Goal: Transaction & Acquisition: Purchase product/service

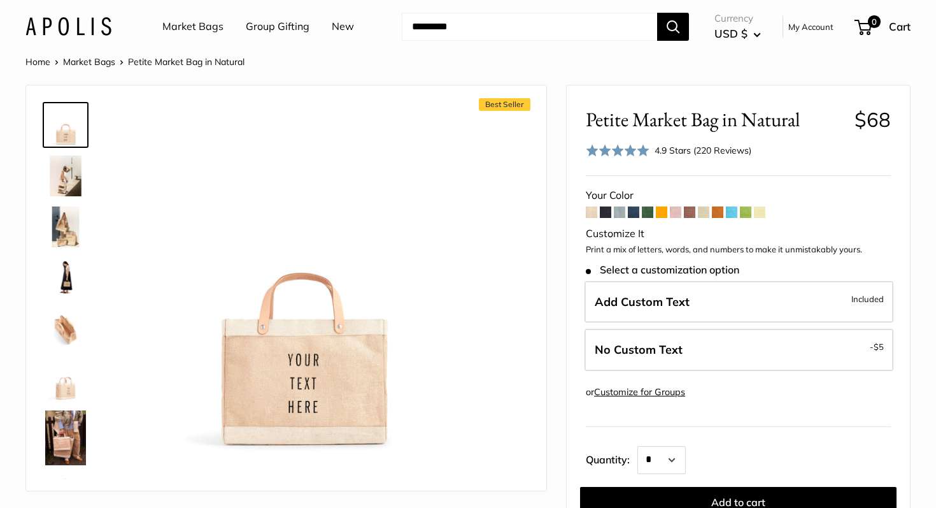
click at [76, 389] on img at bounding box center [65, 379] width 41 height 41
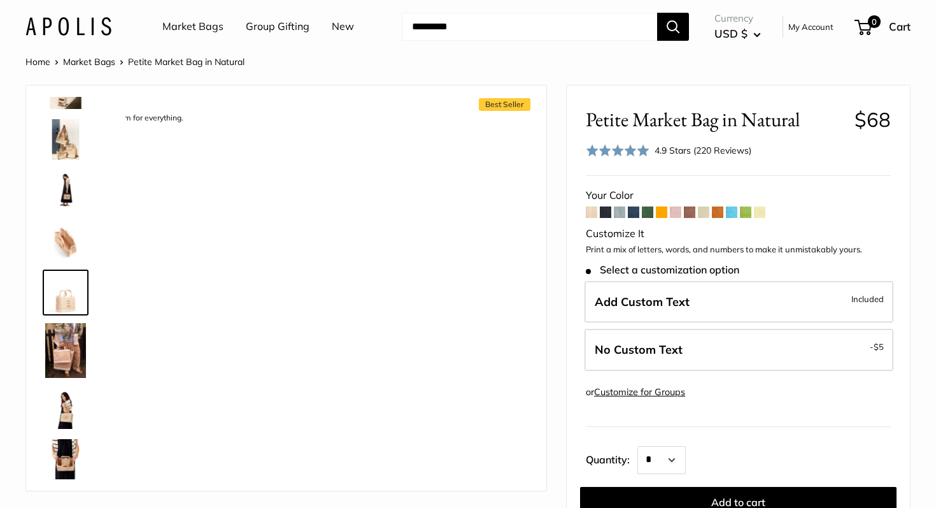
scroll to position [90, 0]
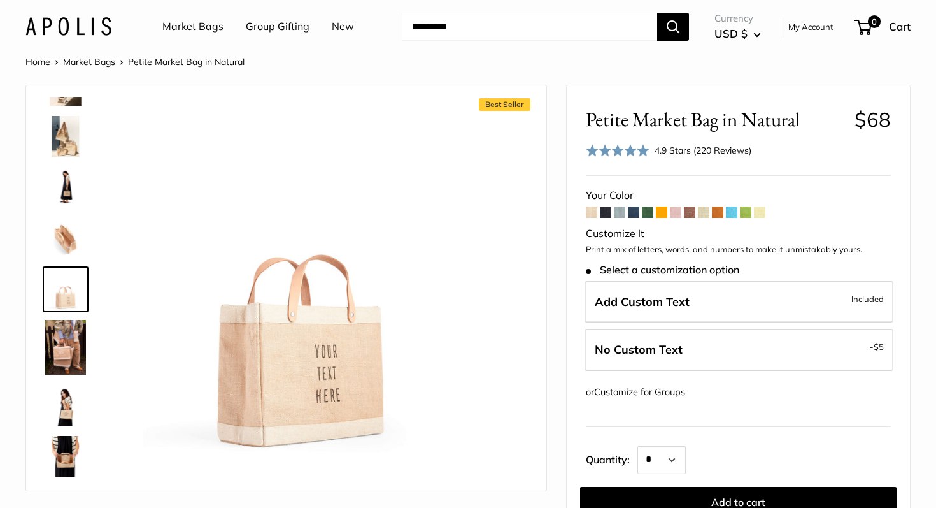
click at [78, 332] on img at bounding box center [65, 347] width 41 height 55
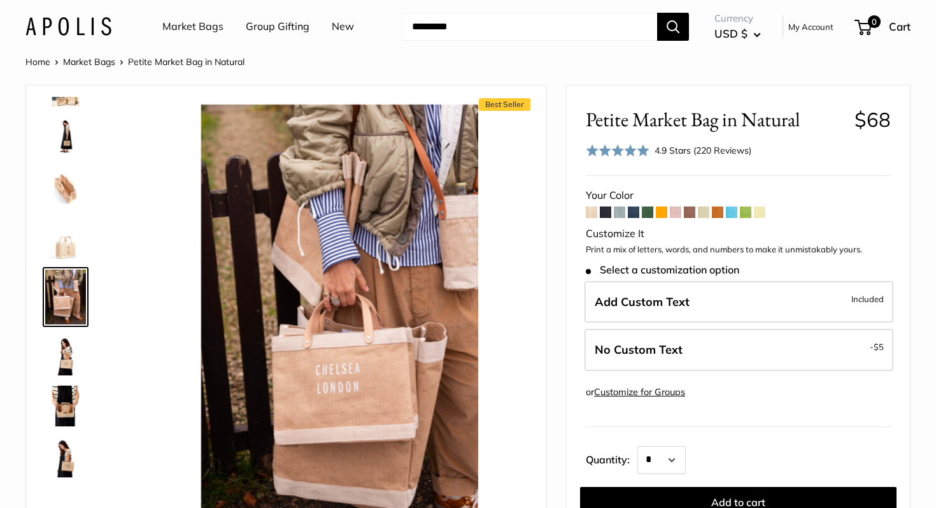
scroll to position [148, 0]
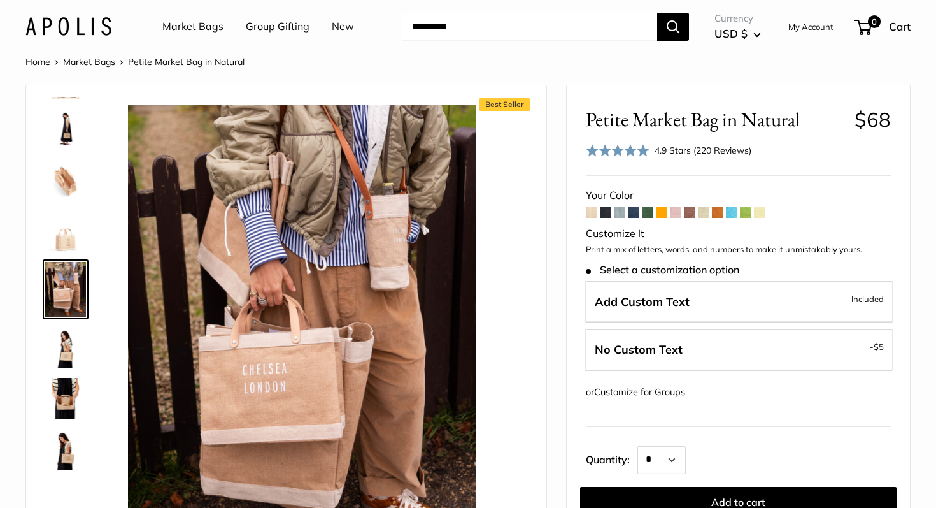
click at [75, 296] on img at bounding box center [65, 289] width 41 height 55
click at [71, 243] on img at bounding box center [65, 231] width 41 height 41
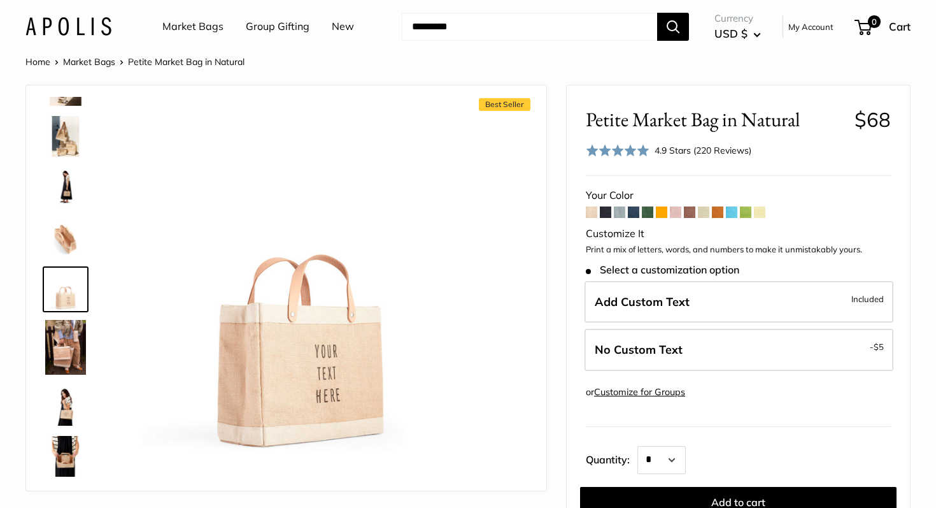
click at [72, 197] on img at bounding box center [65, 187] width 41 height 41
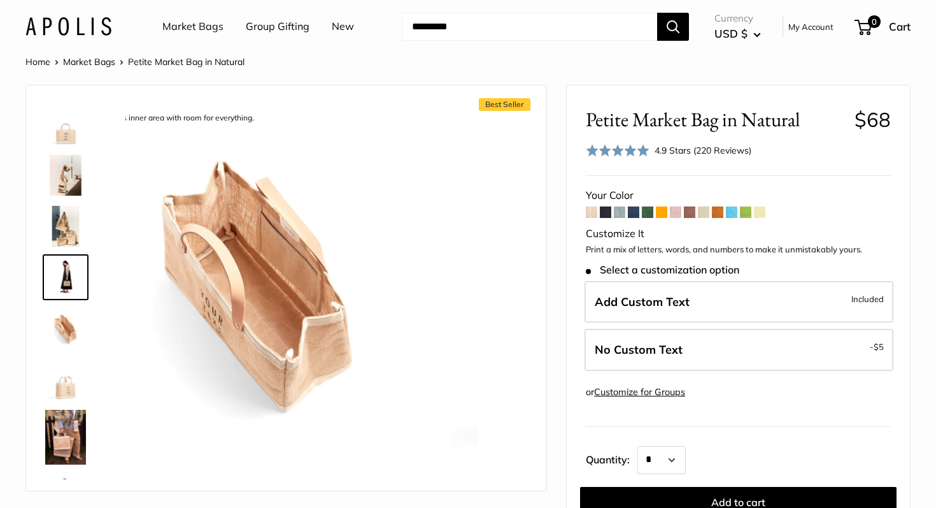
scroll to position [0, 0]
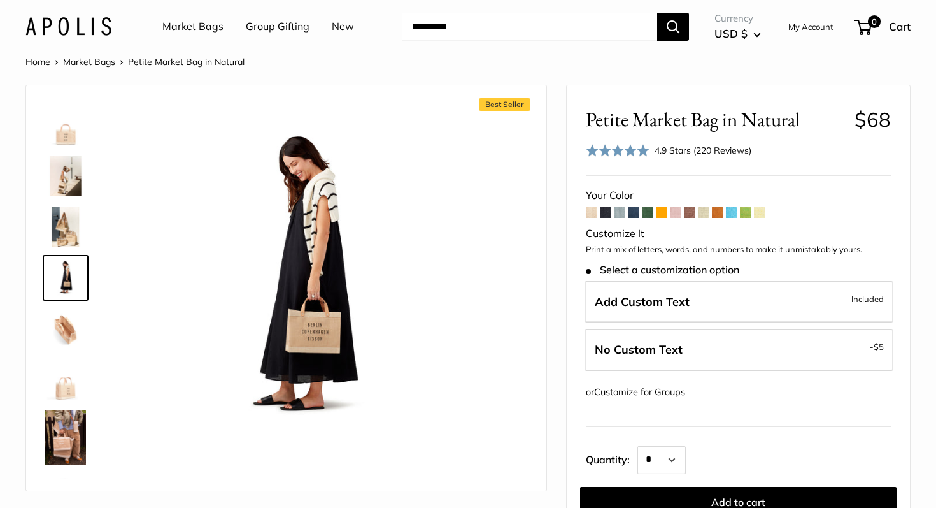
click at [73, 148] on div at bounding box center [70, 288] width 61 height 382
click at [73, 132] on img at bounding box center [65, 124] width 41 height 41
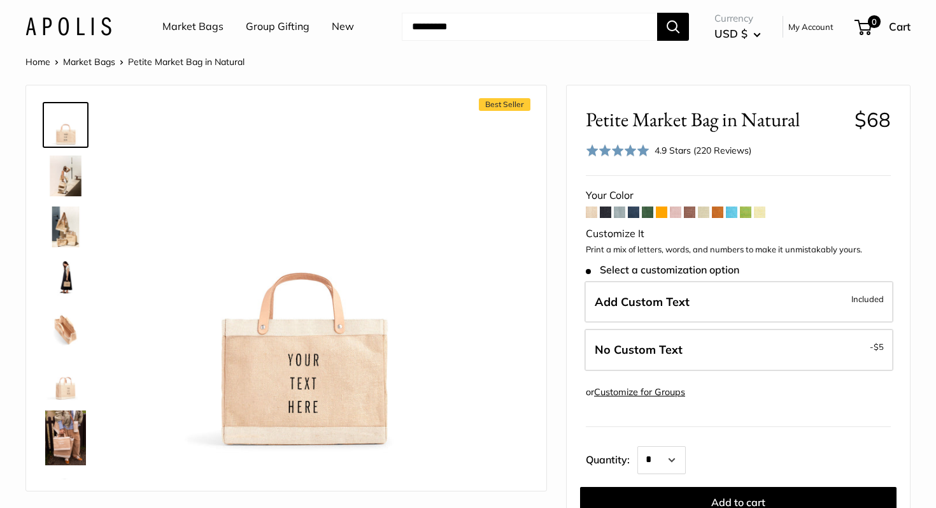
click at [105, 62] on link "Market Bags" at bounding box center [89, 61] width 52 height 11
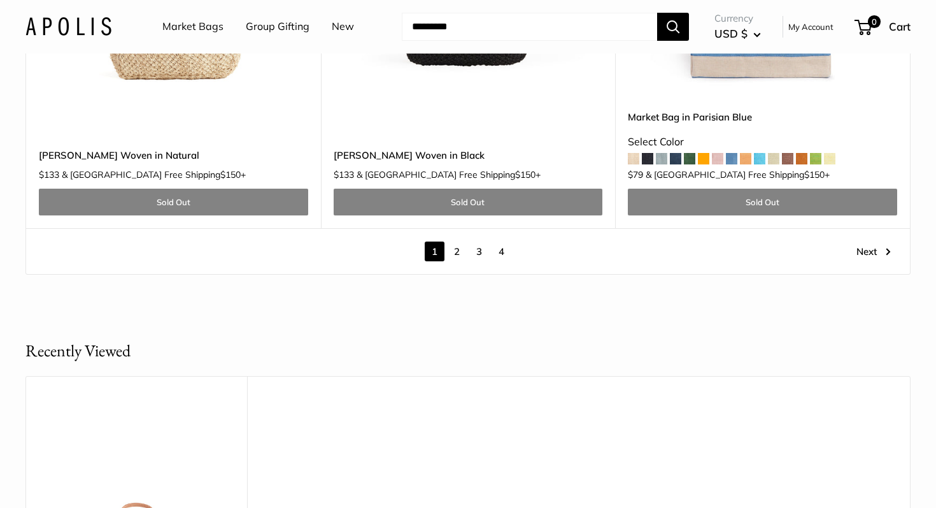
scroll to position [7434, 0]
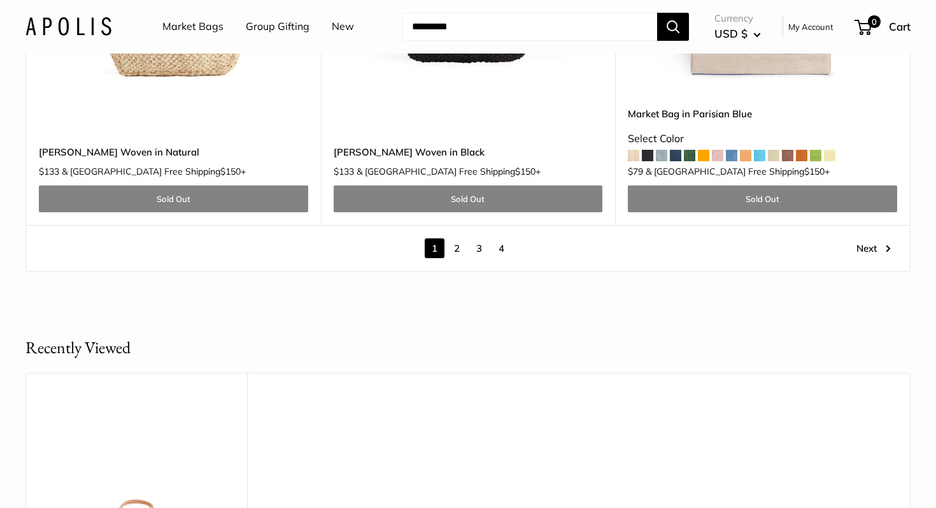
click at [457, 238] on link "2" at bounding box center [457, 248] width 20 height 20
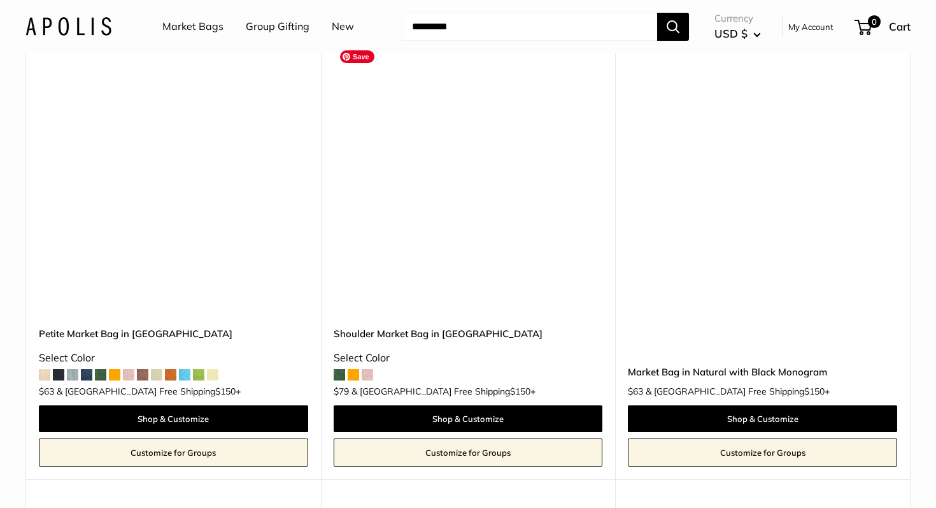
scroll to position [3763, 0]
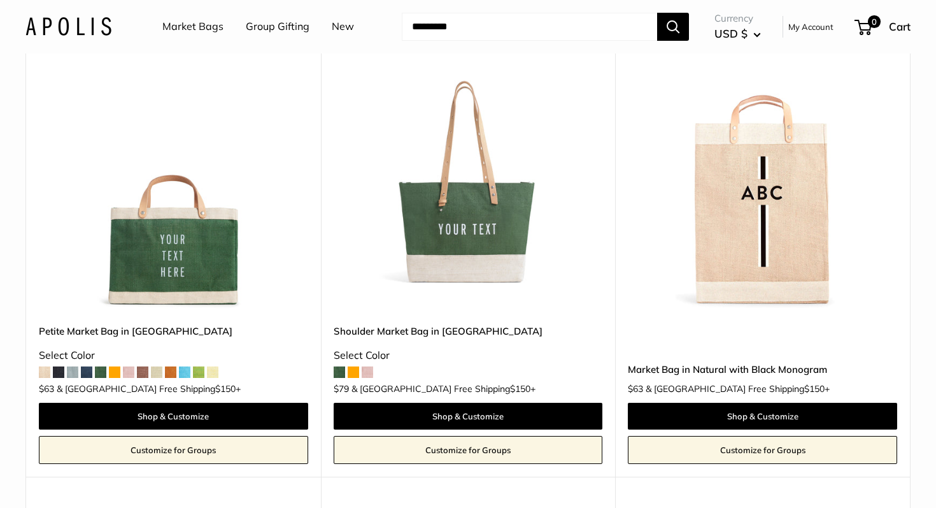
click at [171, 373] on span at bounding box center [170, 371] width 11 height 11
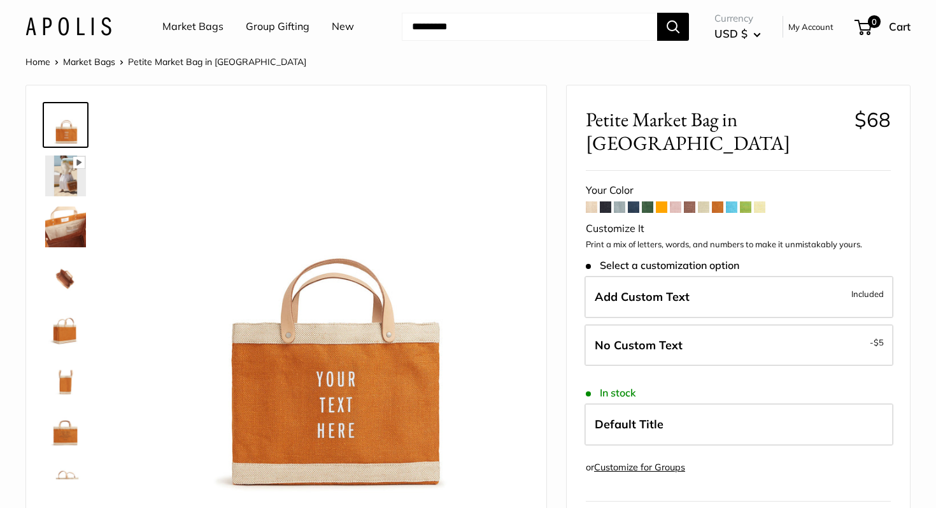
click at [590, 201] on span at bounding box center [591, 206] width 11 height 11
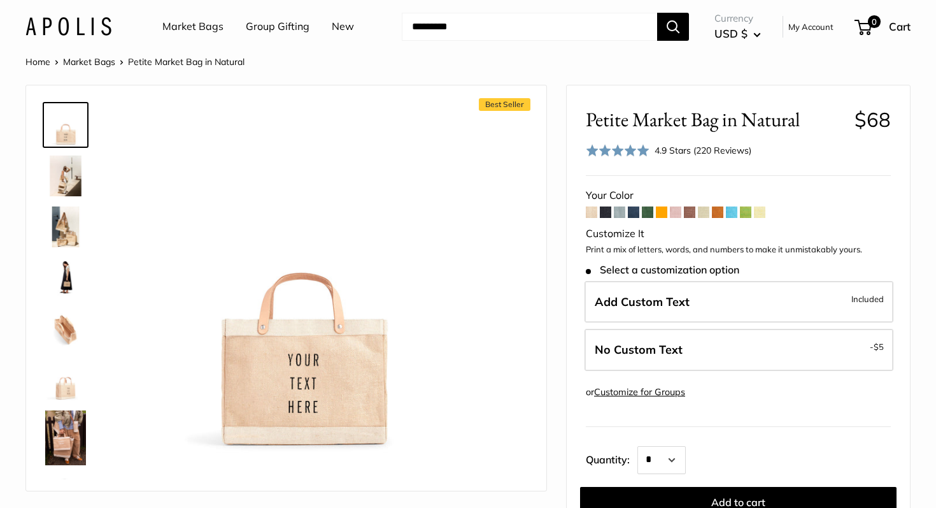
click at [608, 211] on span at bounding box center [605, 211] width 11 height 11
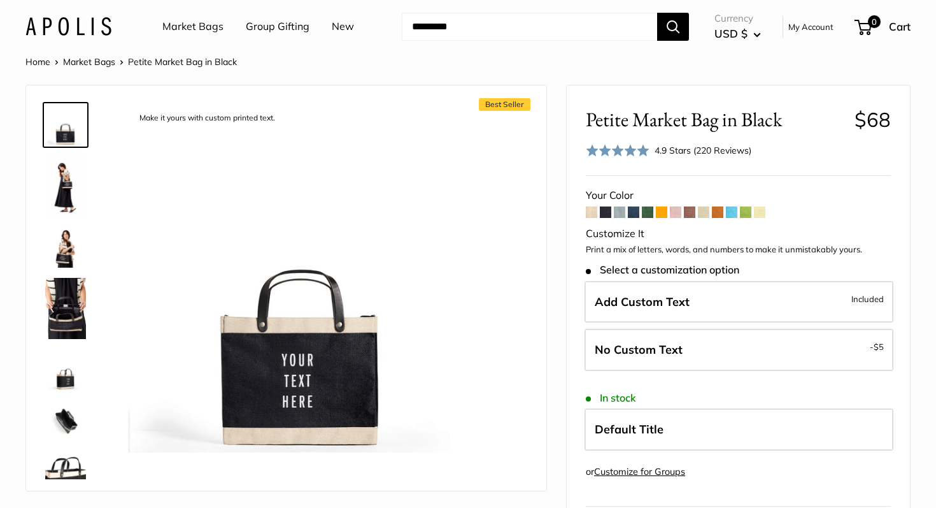
click at [618, 215] on span at bounding box center [619, 211] width 11 height 11
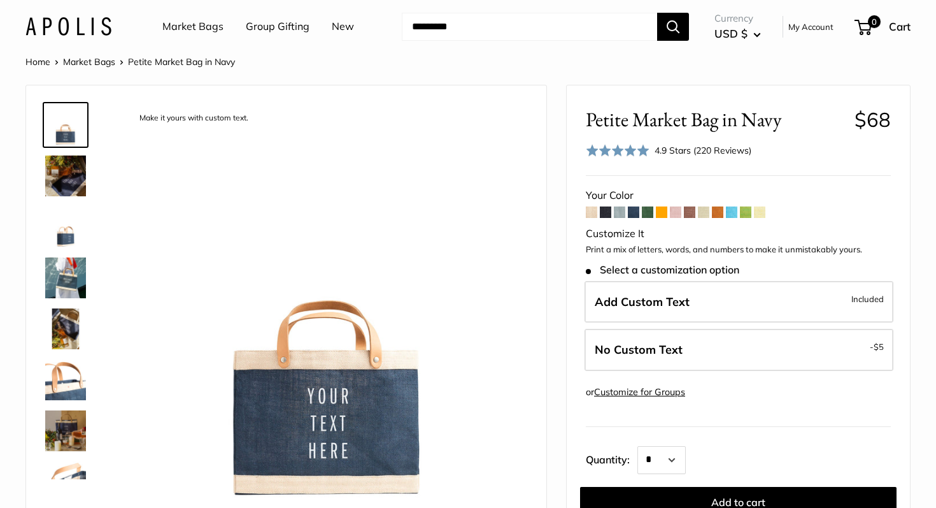
click at [649, 213] on span at bounding box center [647, 211] width 11 height 11
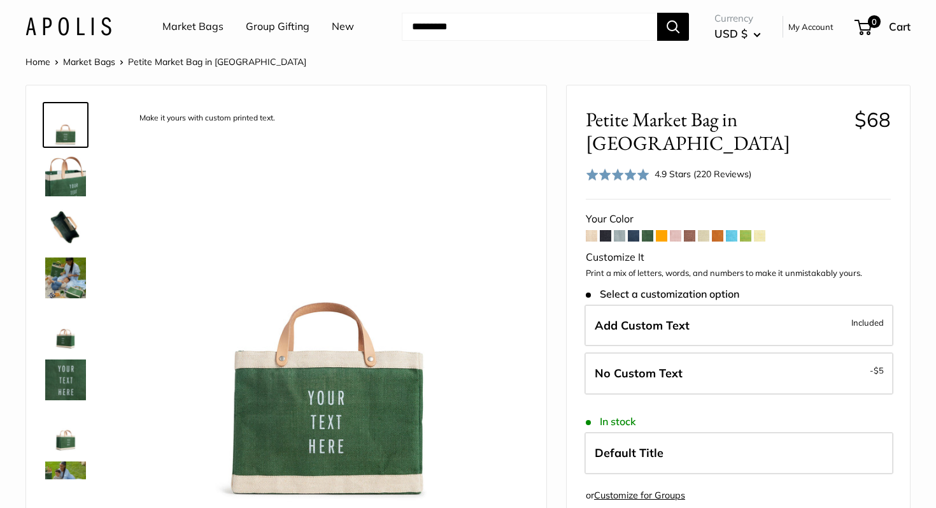
click at [664, 230] on span at bounding box center [661, 235] width 11 height 11
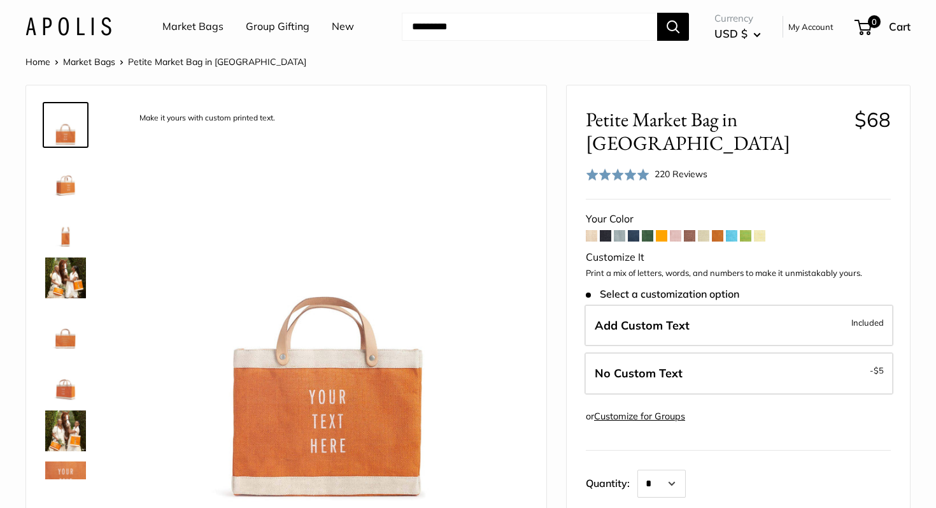
click at [676, 230] on span at bounding box center [675, 235] width 11 height 11
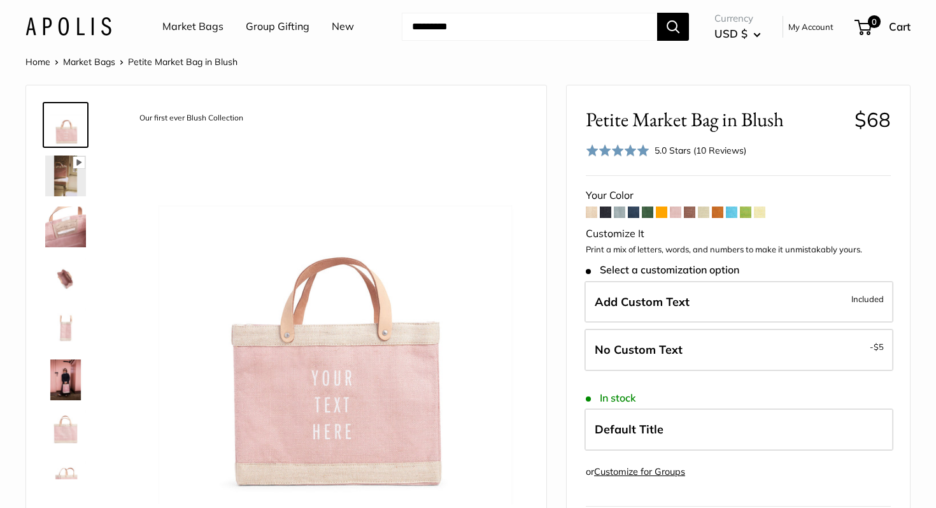
click at [690, 215] on span at bounding box center [689, 211] width 11 height 11
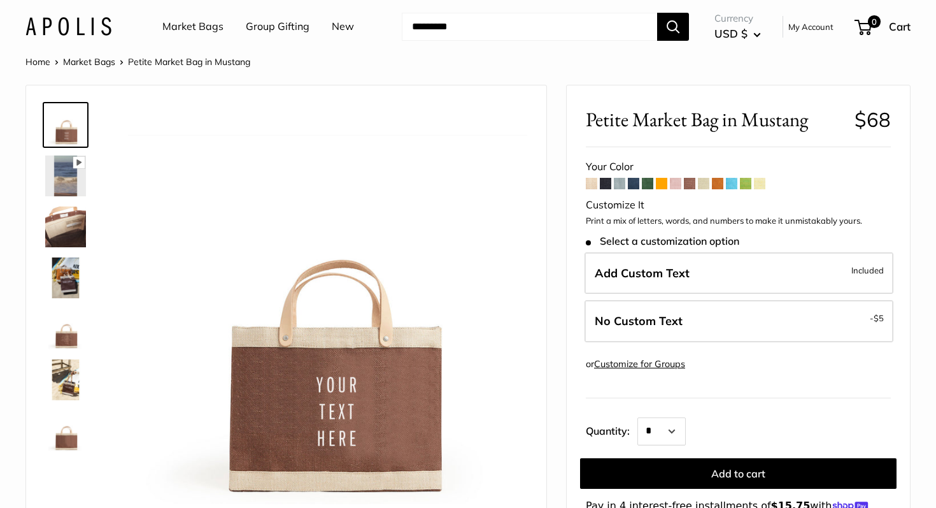
click at [706, 187] on span at bounding box center [703, 183] width 11 height 11
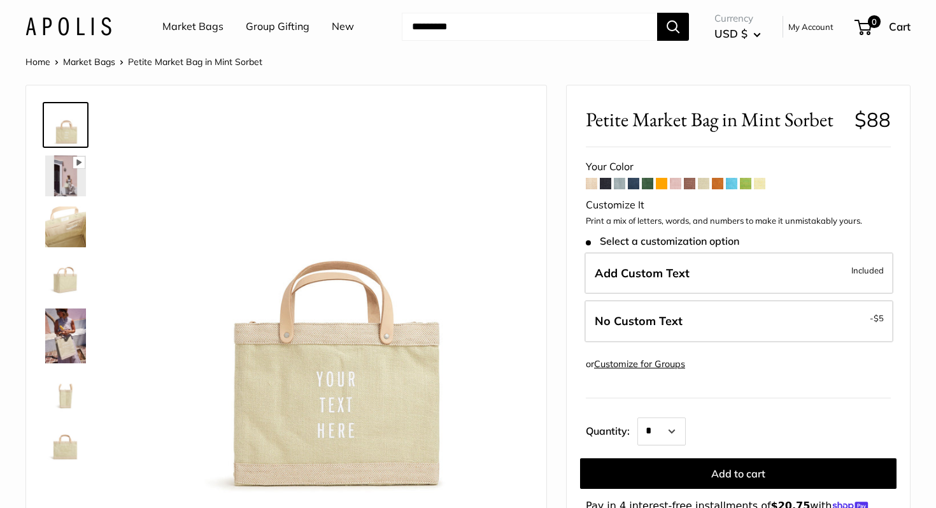
click at [762, 184] on span at bounding box center [759, 183] width 11 height 11
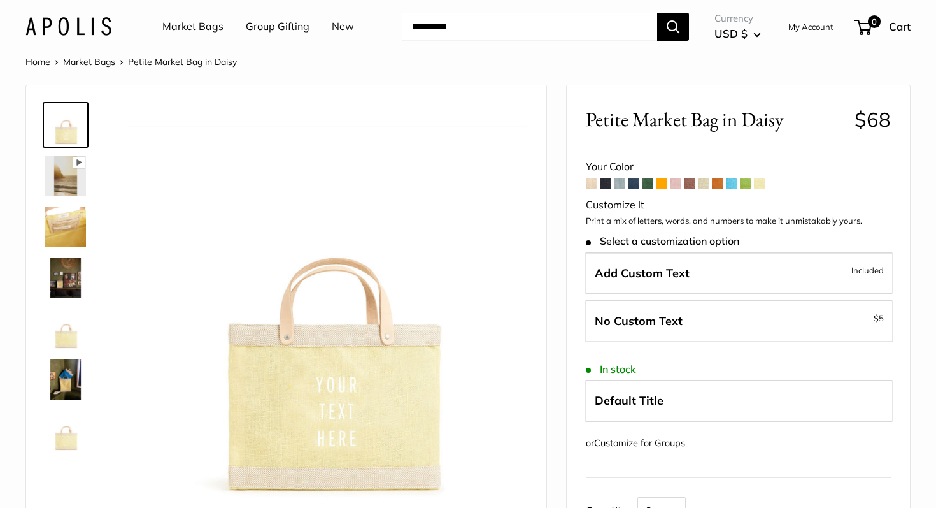
click at [587, 185] on span at bounding box center [591, 183] width 11 height 11
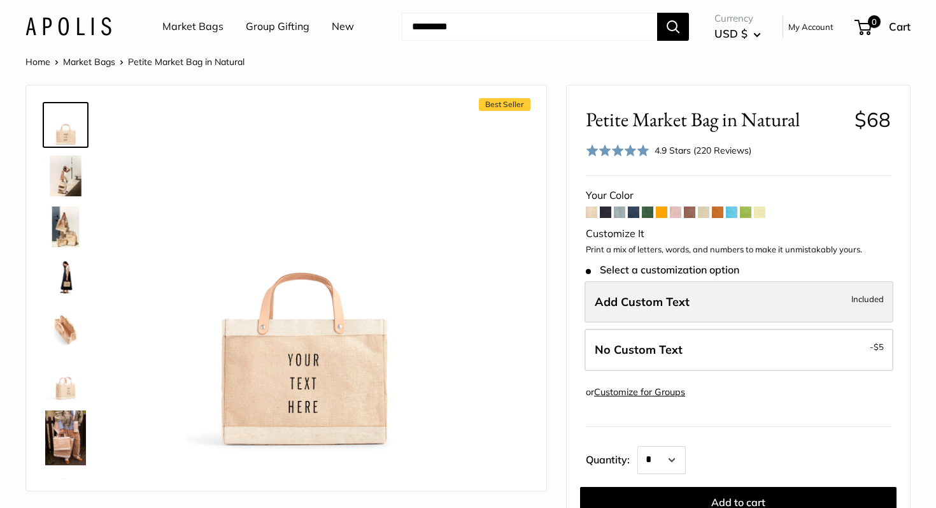
click at [634, 308] on span "Add Custom Text" at bounding box center [642, 301] width 95 height 15
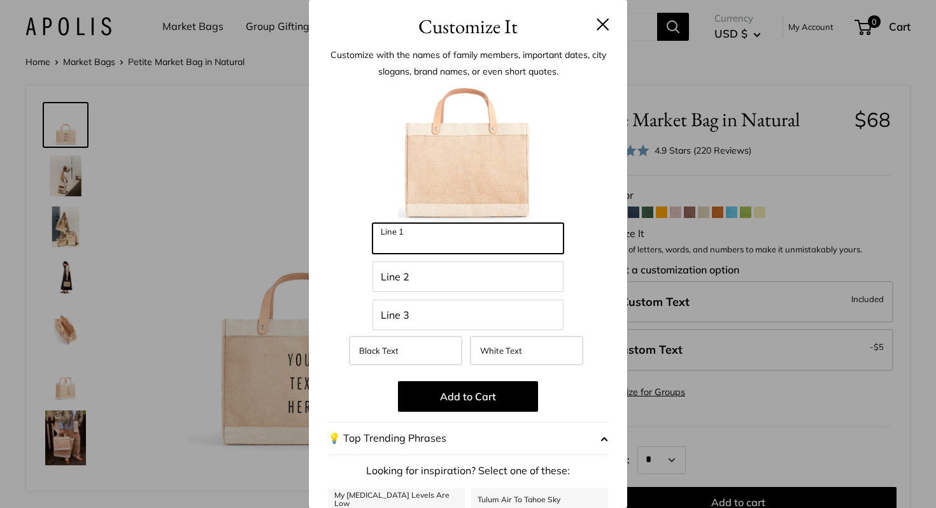
click at [429, 238] on input "Line 1" at bounding box center [468, 238] width 191 height 31
type input "**********"
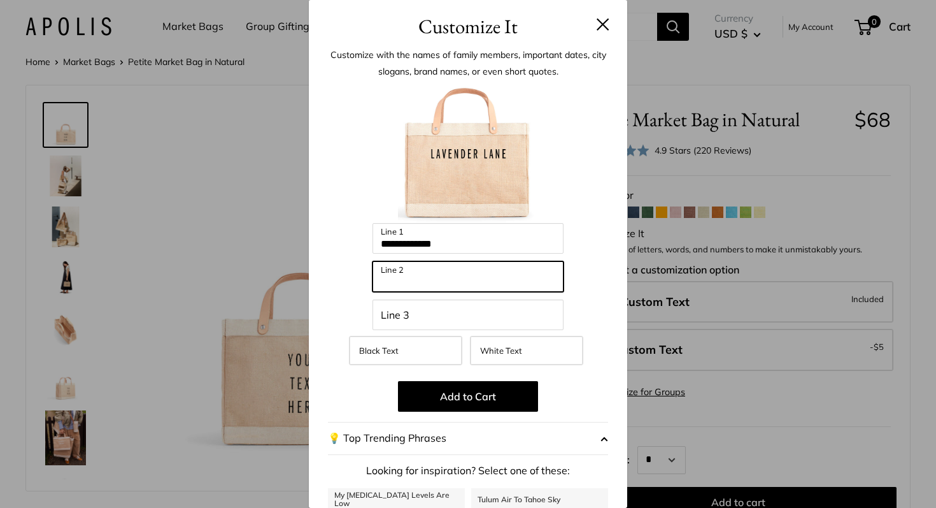
click at [408, 279] on input "Line 2" at bounding box center [468, 276] width 191 height 31
type input "*********"
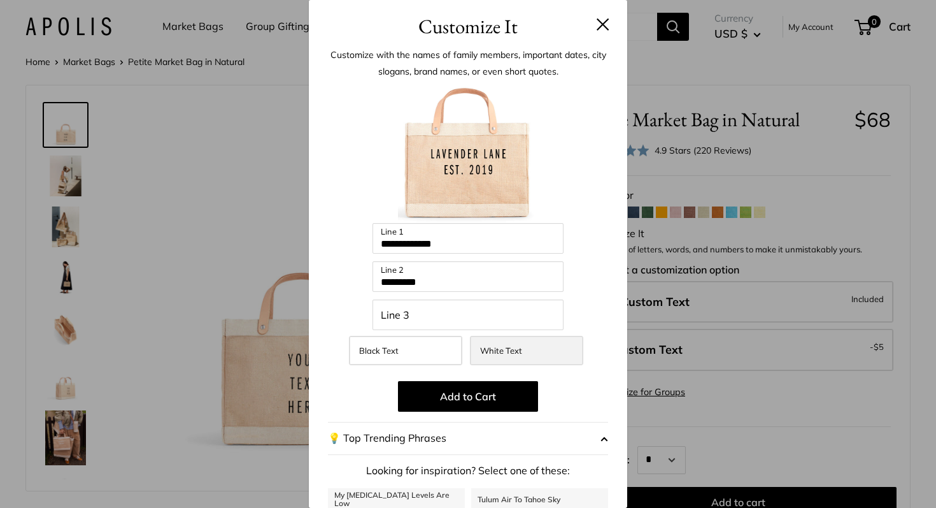
click at [521, 360] on label "White Text" at bounding box center [526, 350] width 113 height 29
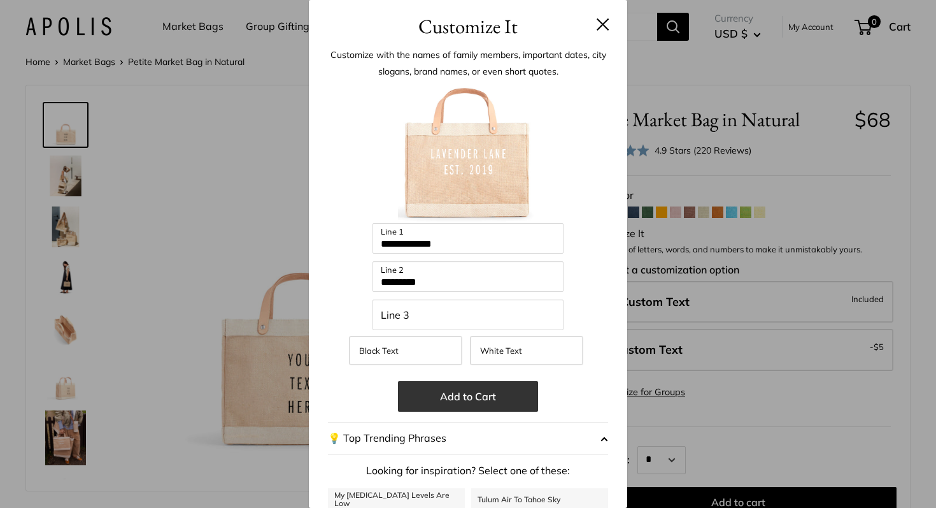
click at [497, 399] on button "Add to Cart" at bounding box center [468, 396] width 140 height 31
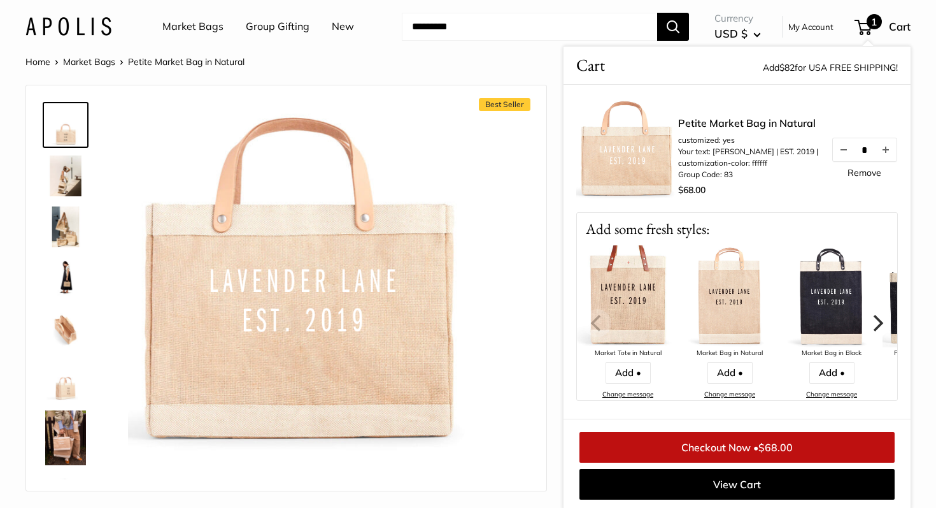
click at [880, 320] on icon "Next" at bounding box center [879, 322] width 10 height 17
click at [880, 321] on icon "Next" at bounding box center [879, 322] width 10 height 17
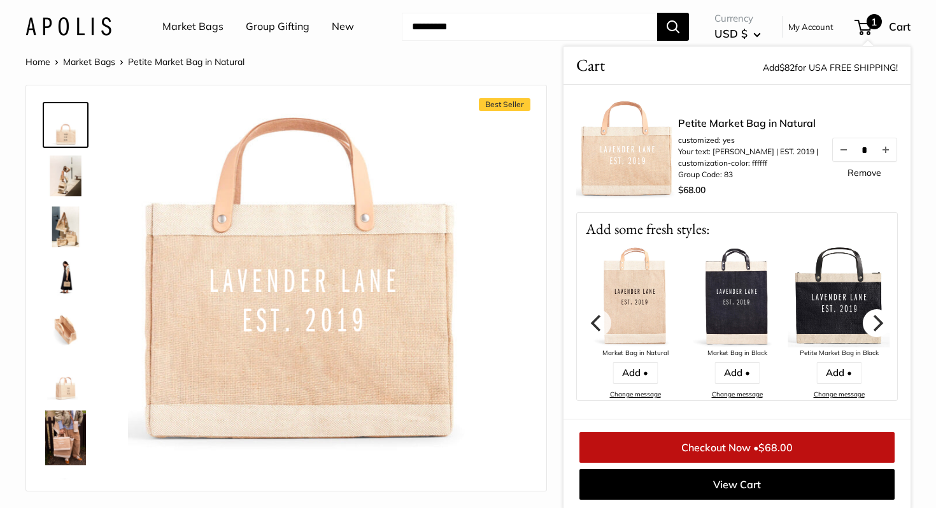
click at [880, 321] on icon "Next" at bounding box center [879, 322] width 10 height 17
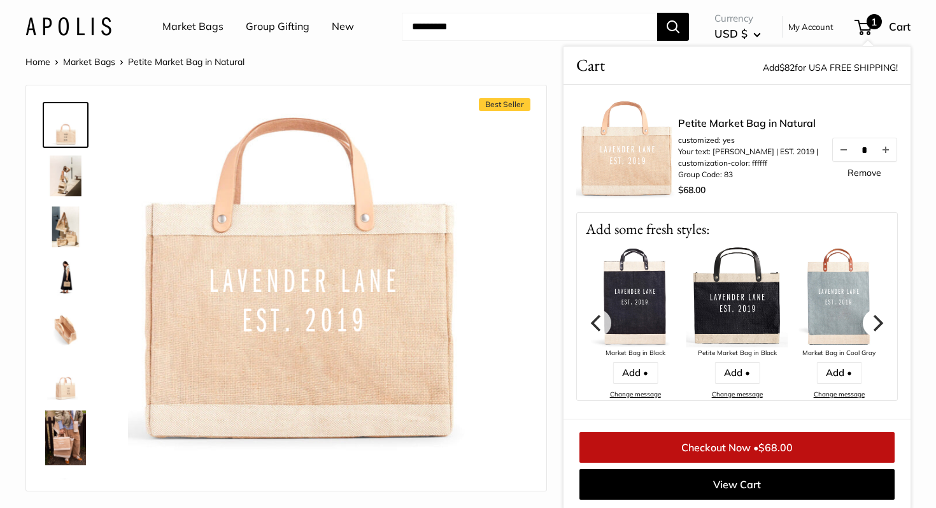
click at [881, 322] on icon "Next" at bounding box center [879, 322] width 10 height 17
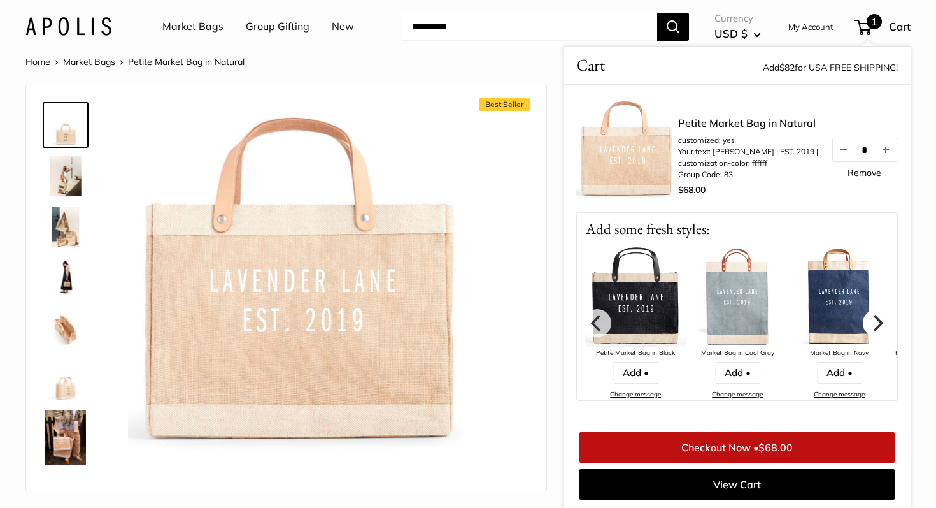
click at [882, 323] on icon "Next" at bounding box center [879, 322] width 10 height 17
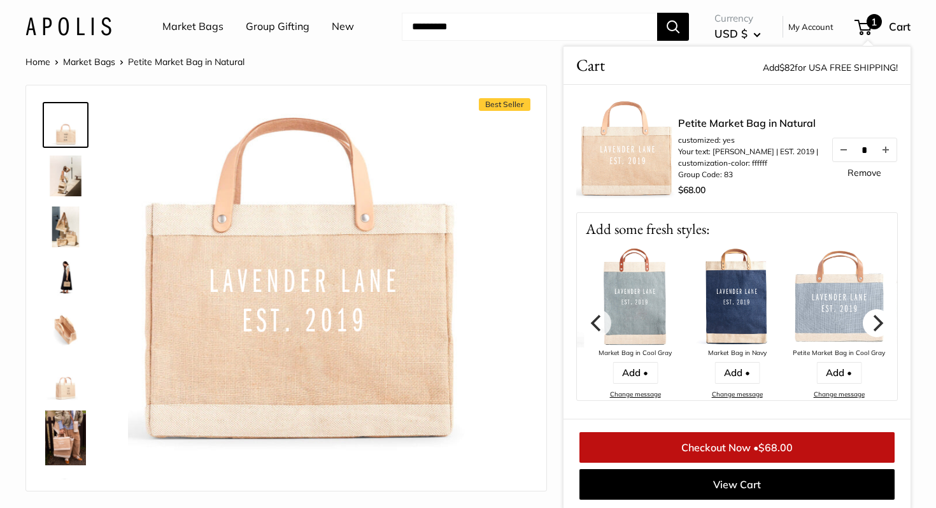
click at [882, 323] on icon "Next" at bounding box center [879, 322] width 10 height 17
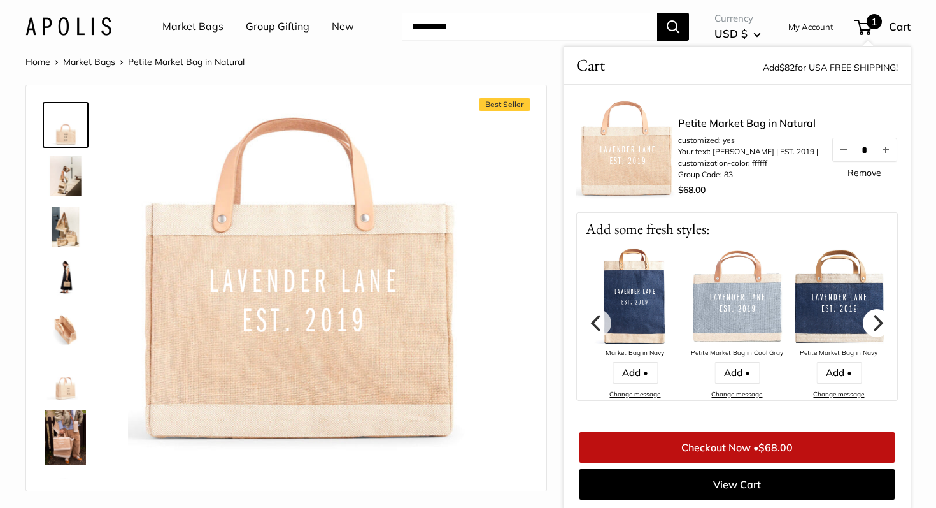
click at [882, 323] on icon "Next" at bounding box center [879, 322] width 10 height 17
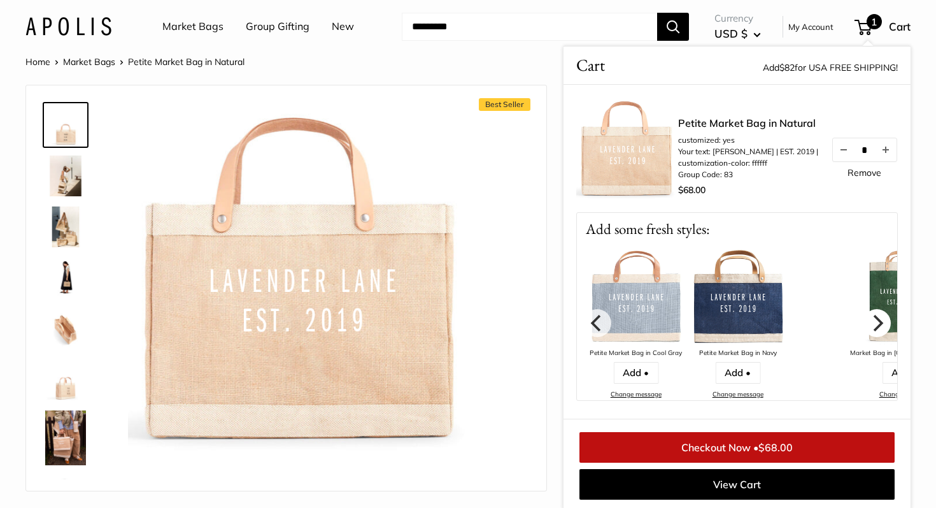
click at [882, 323] on icon "Next" at bounding box center [879, 322] width 10 height 17
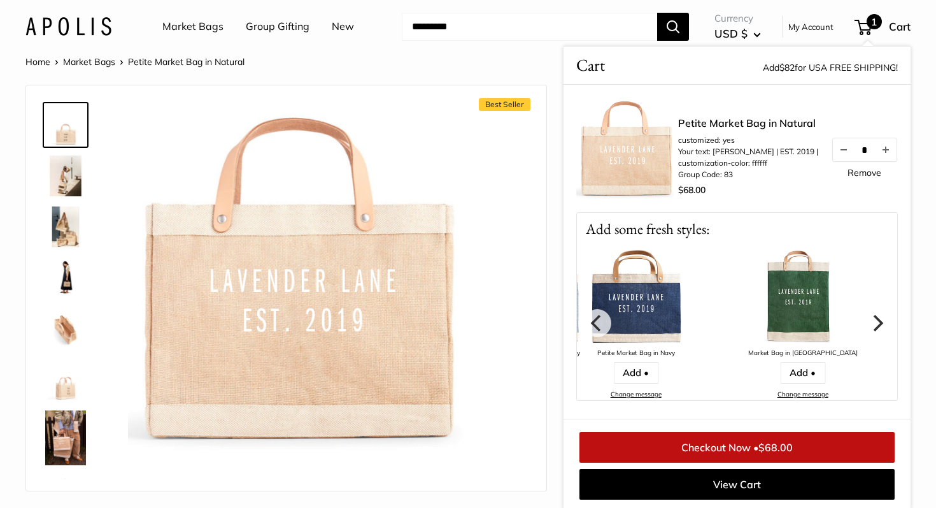
click at [882, 324] on icon "Next" at bounding box center [879, 322] width 10 height 17
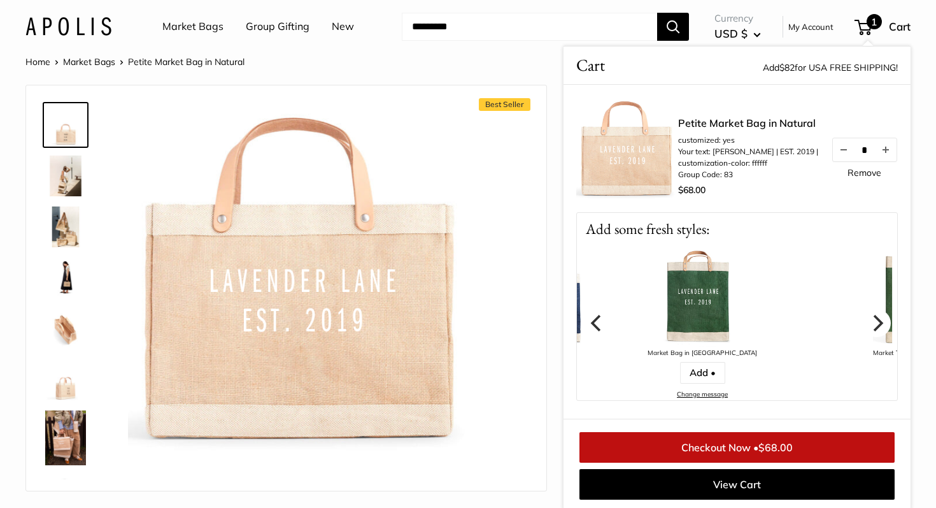
click at [882, 324] on icon "Next" at bounding box center [879, 322] width 10 height 17
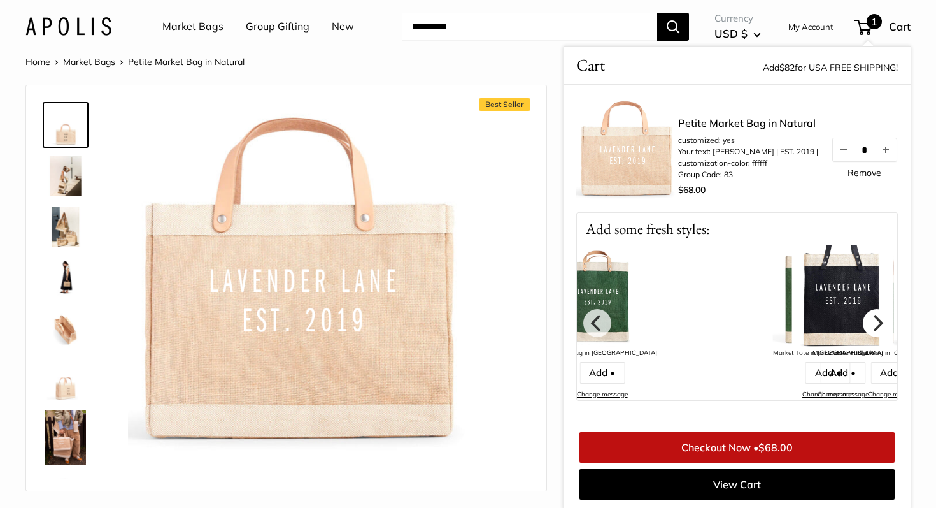
click at [882, 324] on icon "Next" at bounding box center [877, 322] width 17 height 17
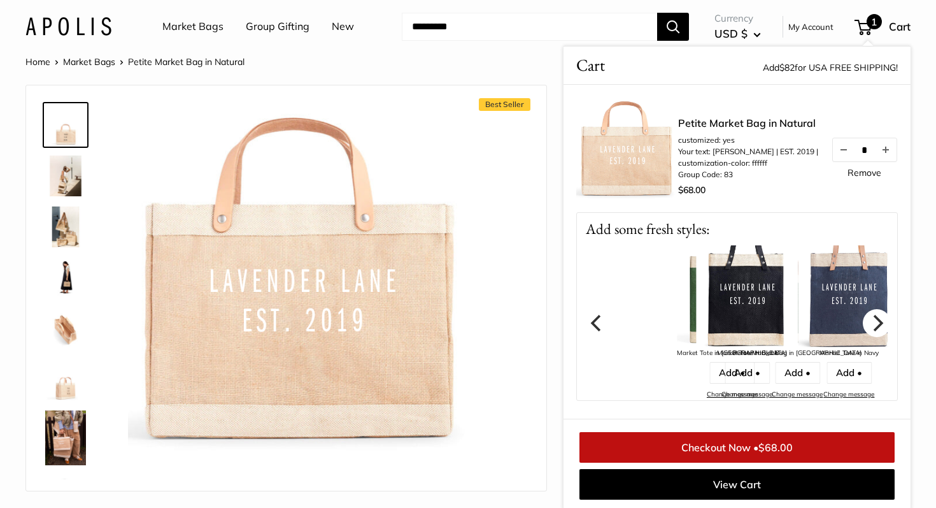
click at [882, 324] on icon "Next" at bounding box center [877, 322] width 17 height 17
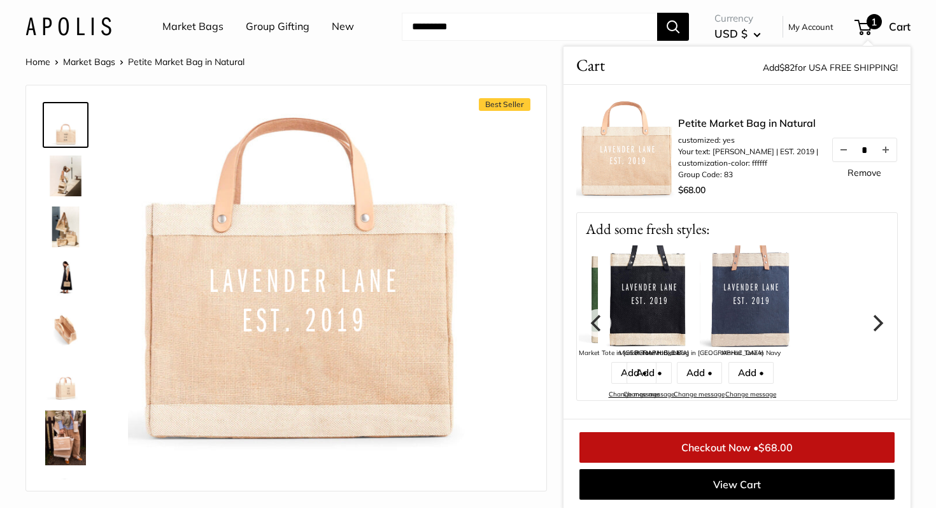
click at [882, 324] on icon "Next" at bounding box center [877, 322] width 17 height 17
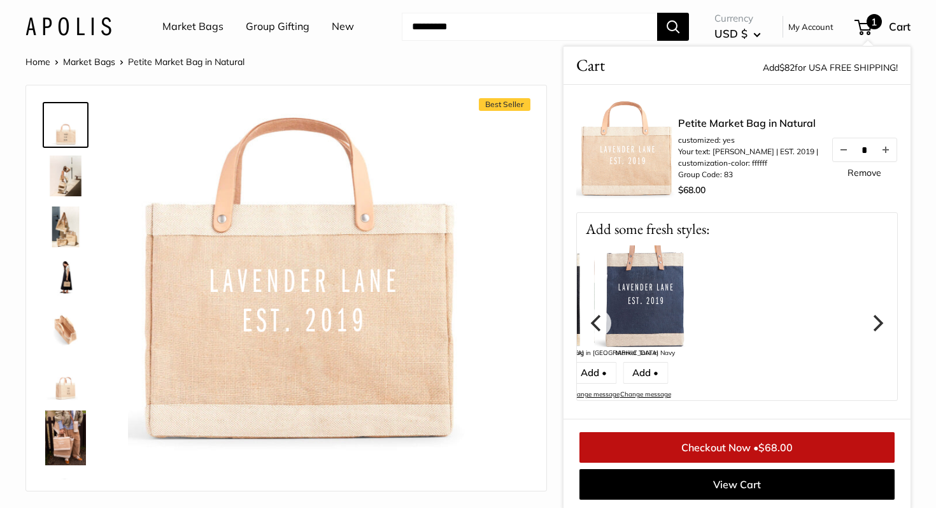
click at [882, 324] on icon "Next" at bounding box center [877, 322] width 17 height 17
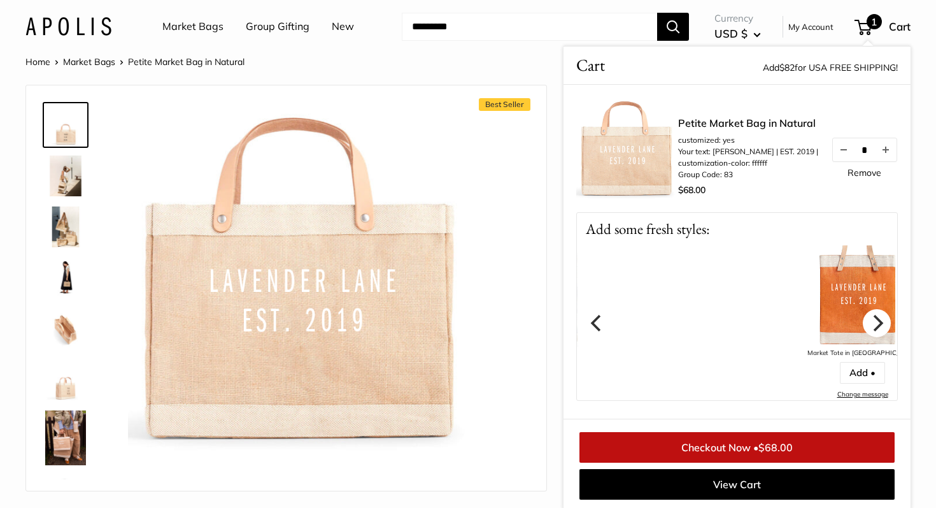
click at [882, 324] on icon "Next" at bounding box center [877, 322] width 17 height 17
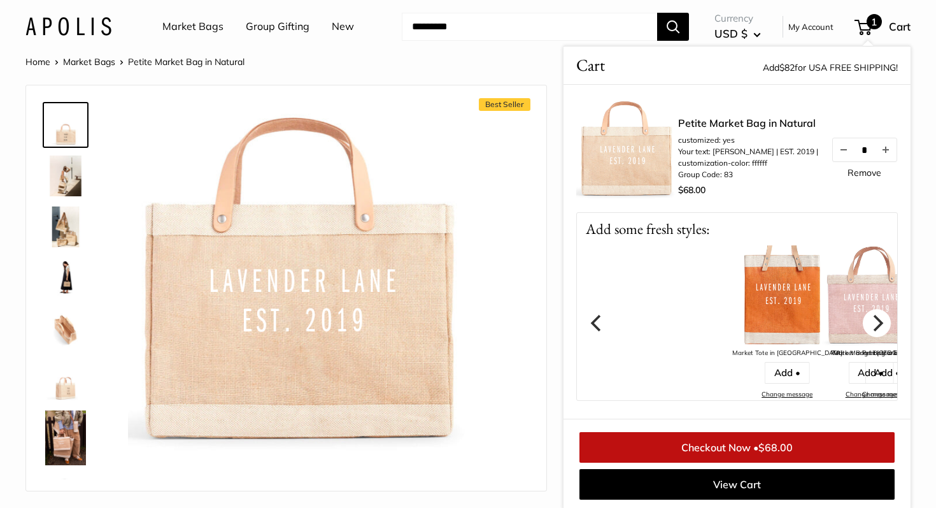
click at [882, 324] on icon "Next" at bounding box center [877, 322] width 17 height 17
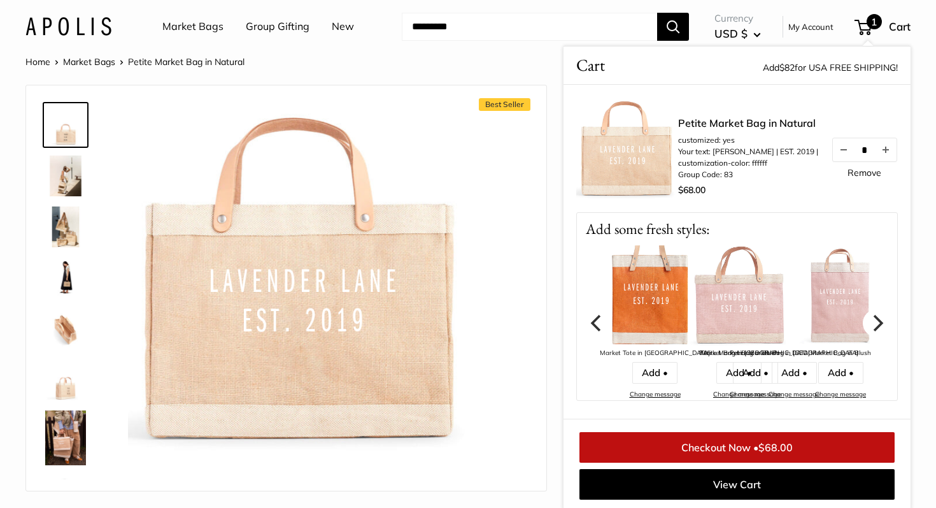
click at [883, 324] on icon "Next" at bounding box center [877, 322] width 17 height 17
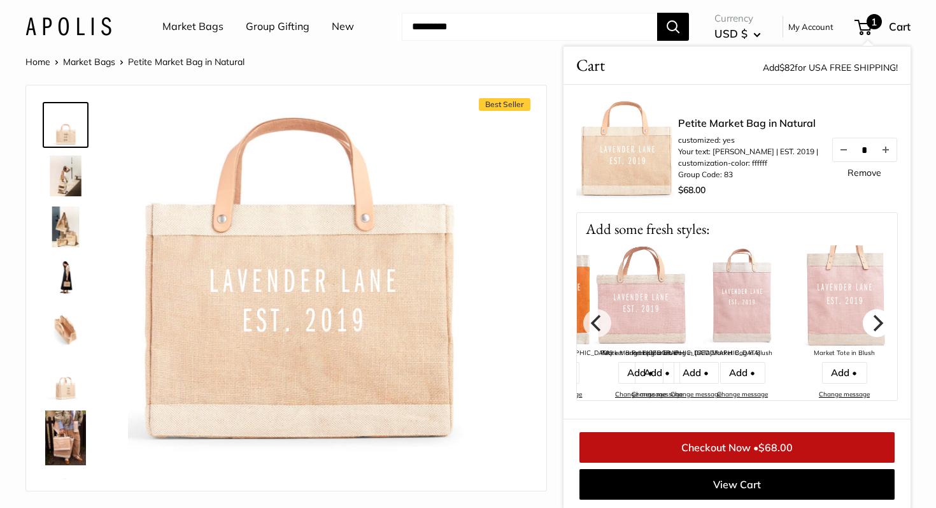
click at [883, 324] on icon "Next" at bounding box center [877, 322] width 17 height 17
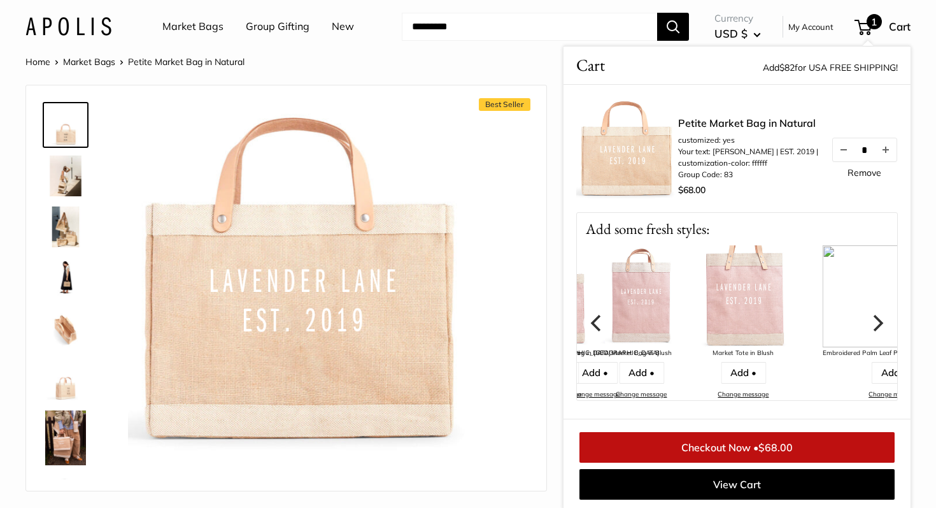
click at [883, 324] on icon "Next" at bounding box center [877, 322] width 17 height 17
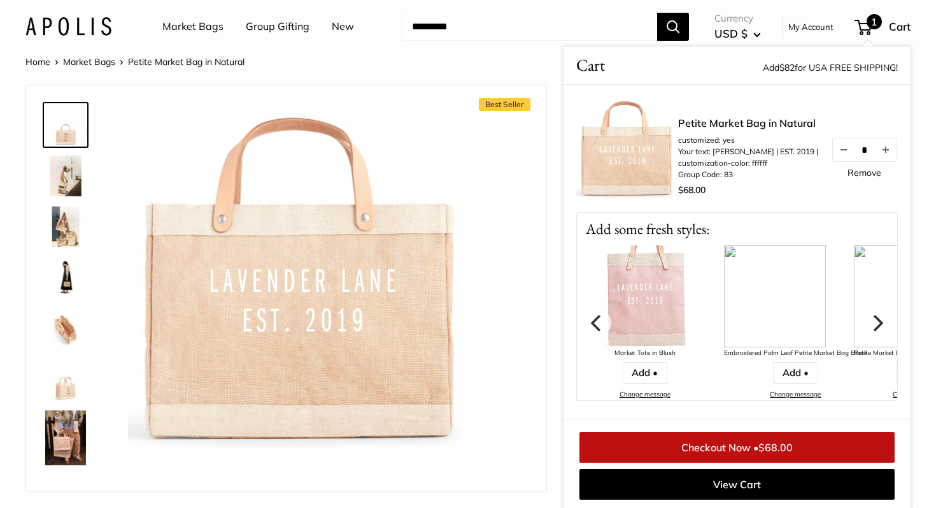
click at [883, 324] on icon "Next" at bounding box center [877, 322] width 17 height 17
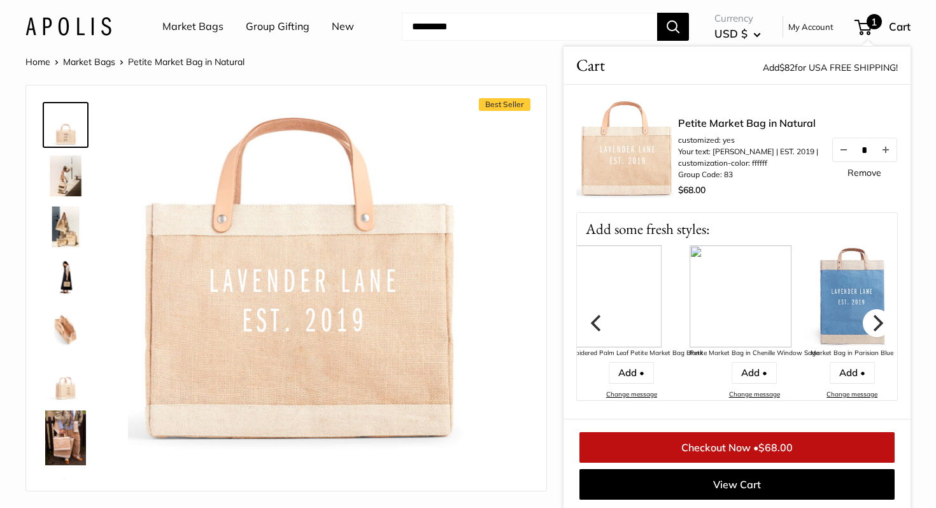
click at [883, 324] on icon "Next" at bounding box center [877, 322] width 17 height 17
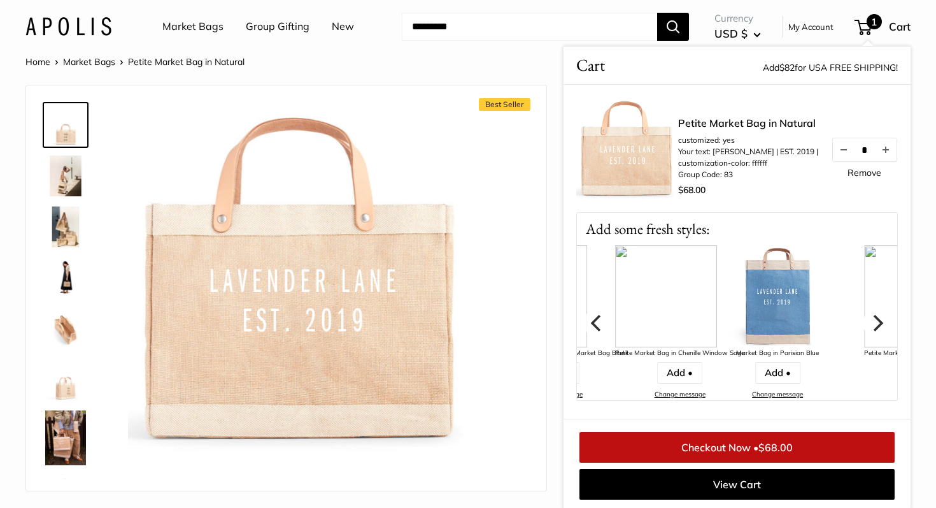
click at [883, 324] on icon "Next" at bounding box center [877, 322] width 17 height 17
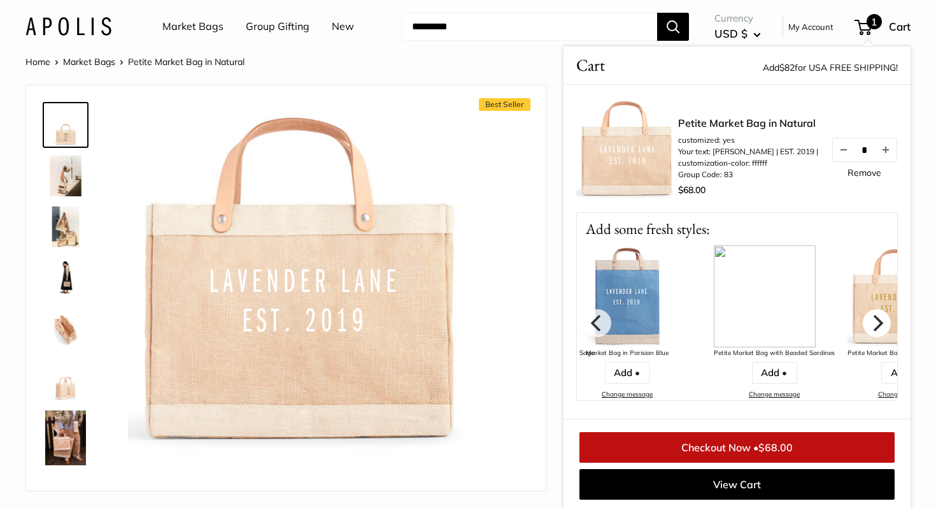
click at [883, 324] on icon "Next" at bounding box center [877, 322] width 17 height 17
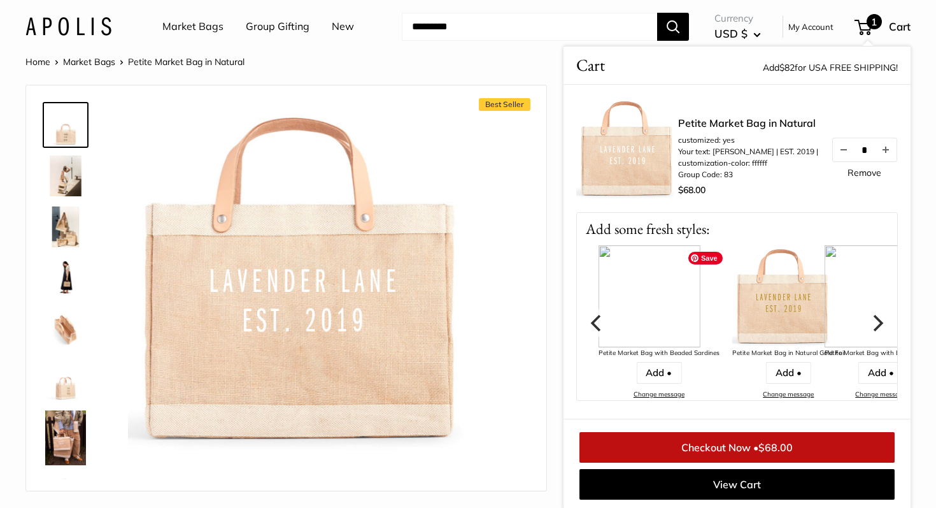
click at [763, 314] on img at bounding box center [784, 296] width 102 height 102
click at [733, 315] on img at bounding box center [784, 296] width 102 height 102
click at [736, 303] on img at bounding box center [784, 296] width 102 height 102
click at [766, 372] on link "Add •" at bounding box center [788, 373] width 45 height 22
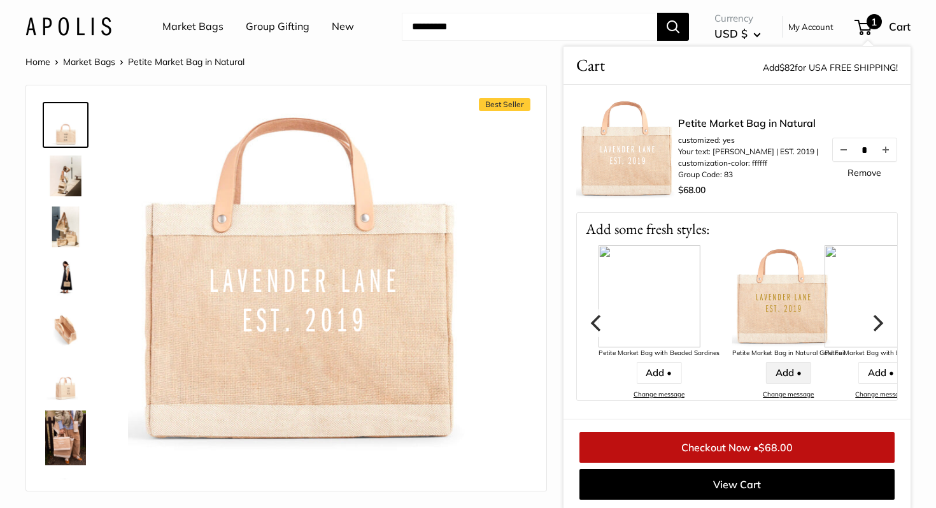
click at [766, 373] on link "Add •" at bounding box center [788, 373] width 45 height 22
click at [733, 296] on img at bounding box center [784, 296] width 102 height 102
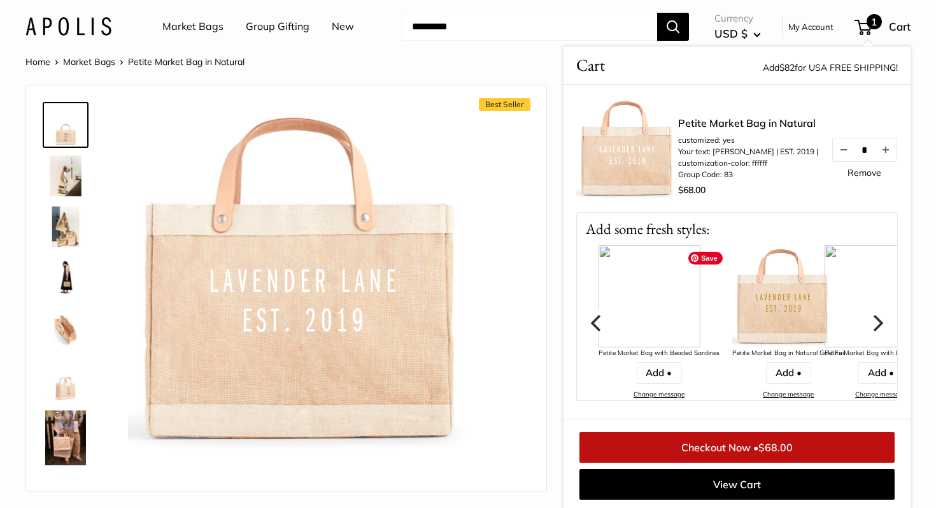
click at [733, 296] on img at bounding box center [784, 296] width 102 height 102
click at [766, 368] on link "Add •" at bounding box center [788, 373] width 45 height 22
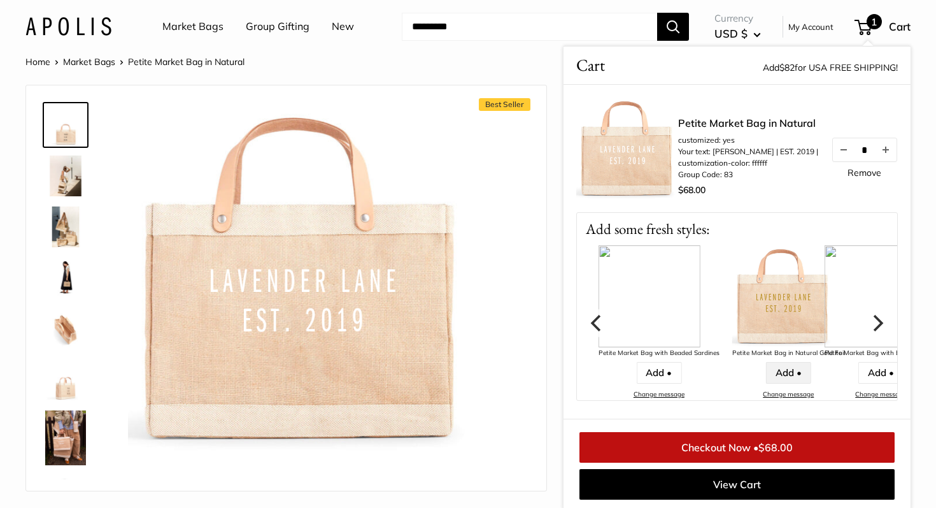
click at [766, 368] on link "Add •" at bounding box center [788, 373] width 45 height 22
click at [733, 299] on img at bounding box center [784, 296] width 102 height 102
click at [875, 326] on icon "Next" at bounding box center [877, 322] width 17 height 17
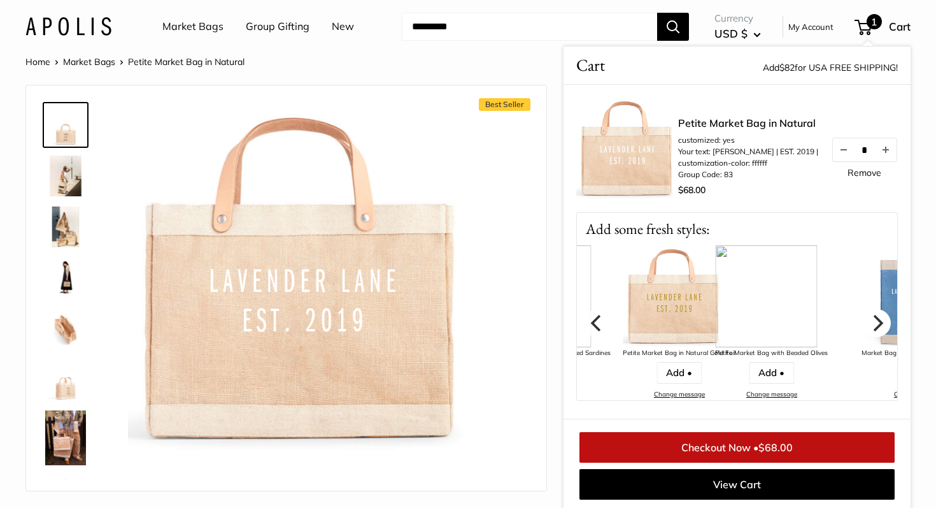
click at [875, 326] on icon "Next" at bounding box center [877, 322] width 17 height 17
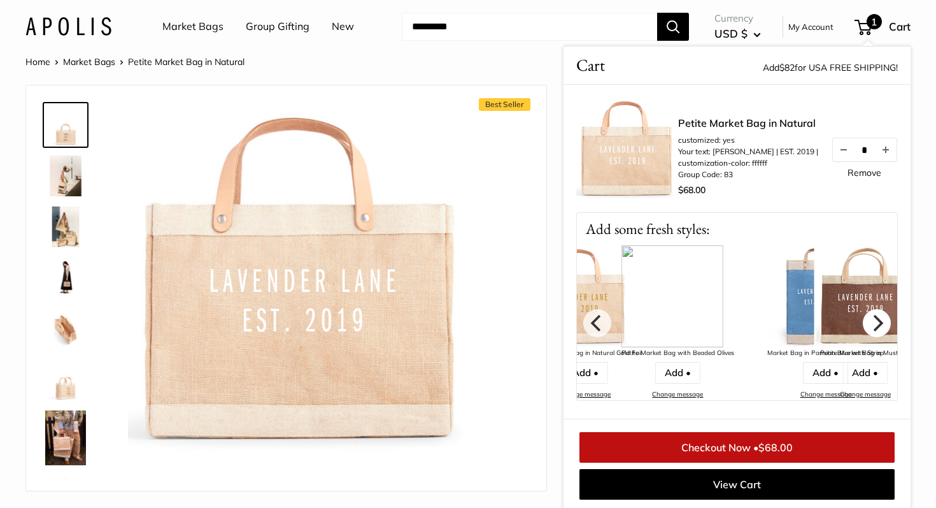
click at [875, 326] on icon "Next" at bounding box center [877, 322] width 17 height 17
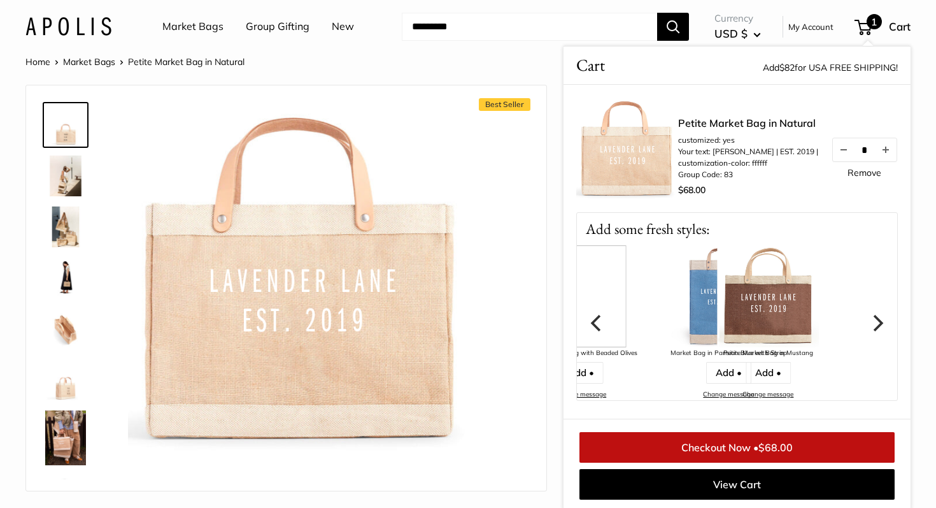
click at [875, 326] on icon "Next" at bounding box center [877, 322] width 17 height 17
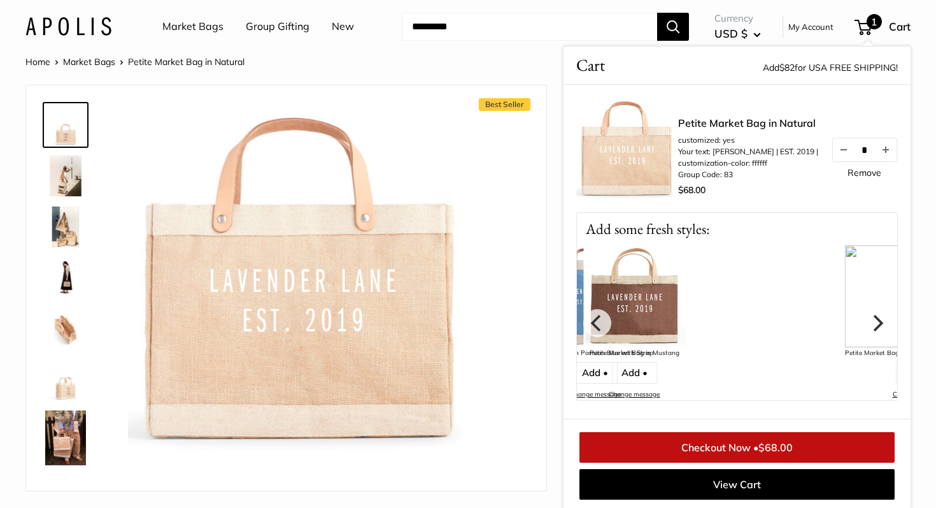
click at [875, 326] on icon "Next" at bounding box center [877, 322] width 17 height 17
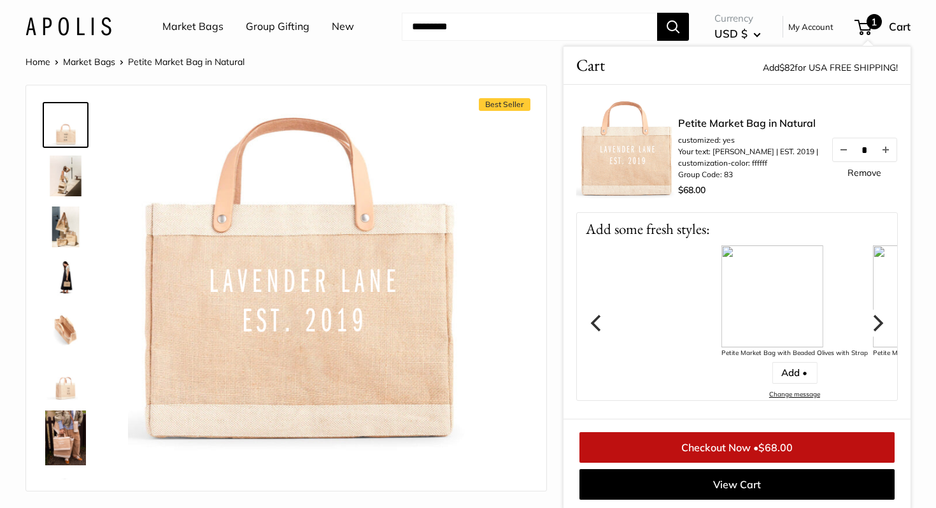
click at [875, 325] on icon "Next" at bounding box center [877, 322] width 17 height 17
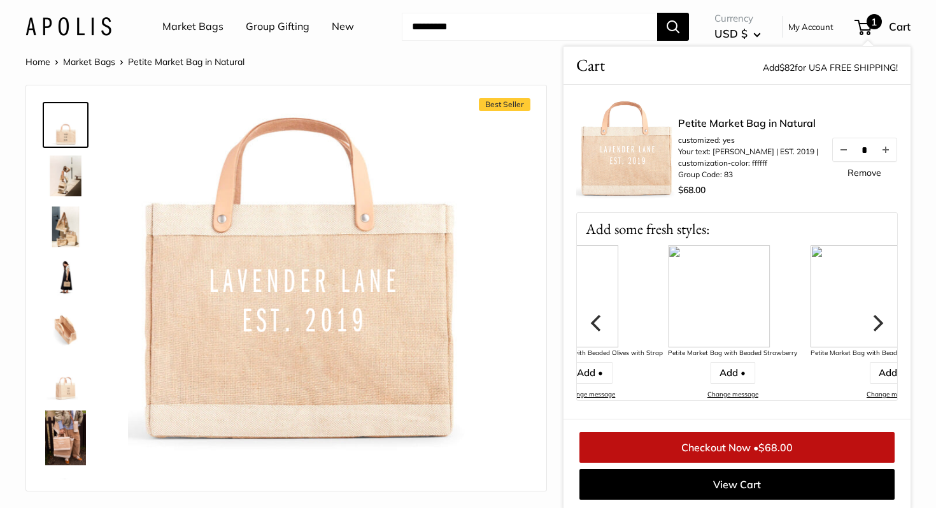
click at [875, 325] on icon "Next" at bounding box center [877, 322] width 17 height 17
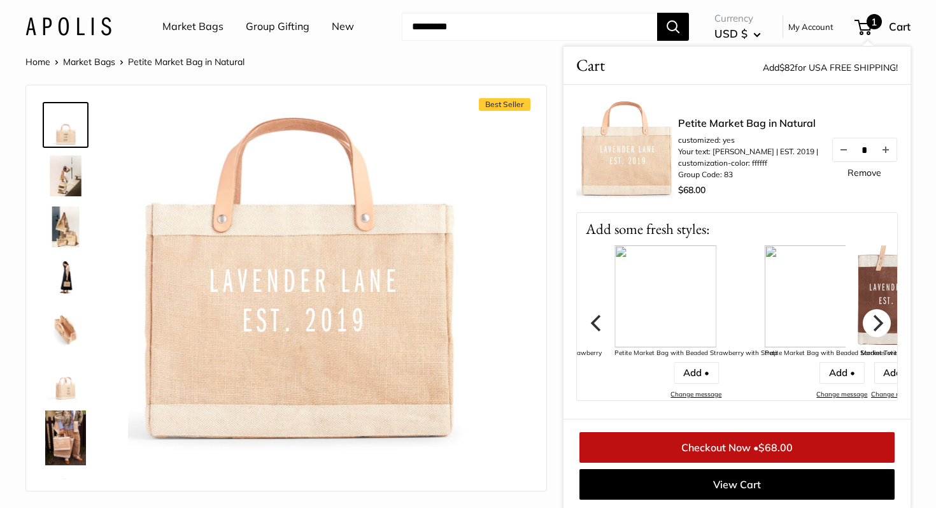
click at [875, 325] on icon "Next" at bounding box center [877, 322] width 17 height 17
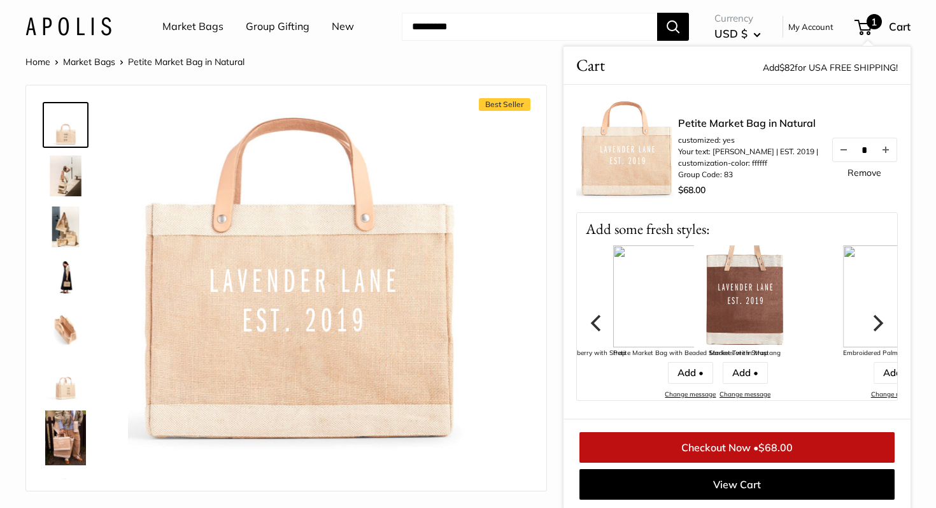
click at [875, 325] on icon "Next" at bounding box center [877, 322] width 17 height 17
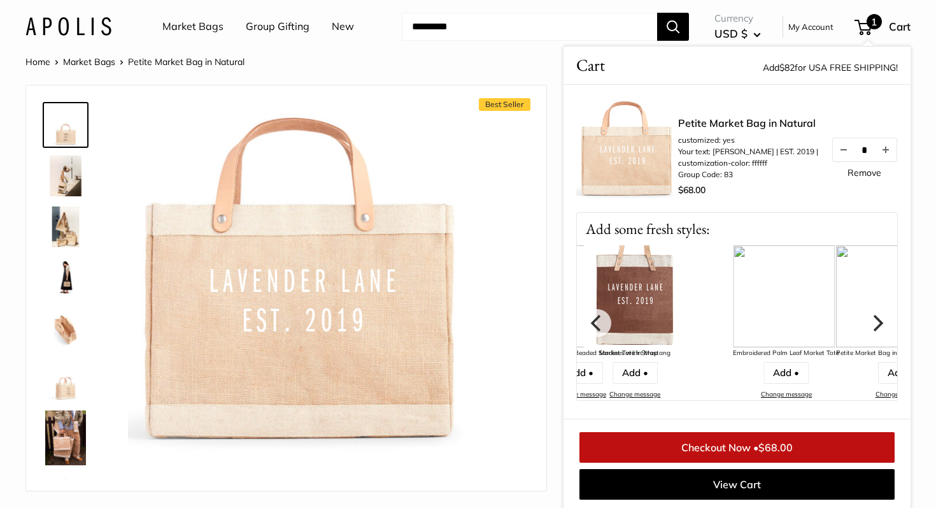
click at [875, 325] on icon "Next" at bounding box center [877, 322] width 17 height 17
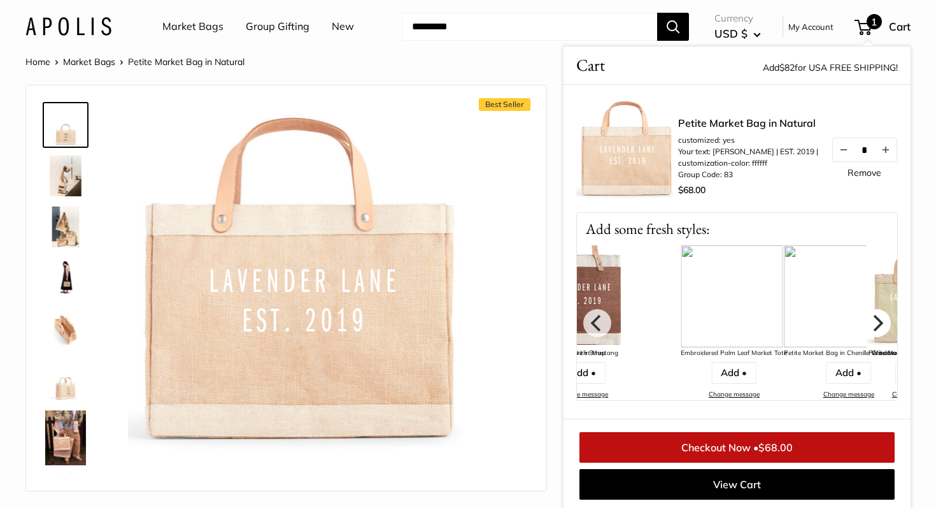
click at [875, 325] on icon "Next" at bounding box center [877, 322] width 17 height 17
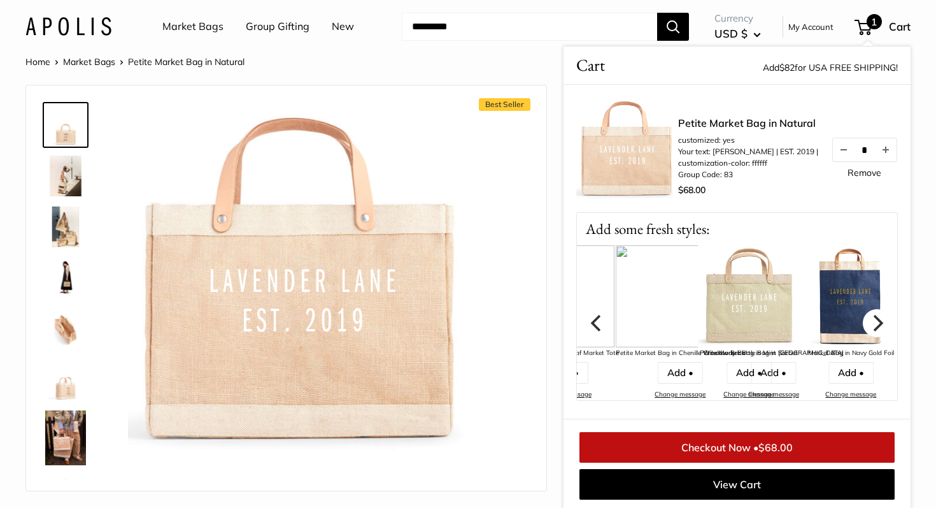
click at [875, 325] on icon "Next" at bounding box center [877, 322] width 17 height 17
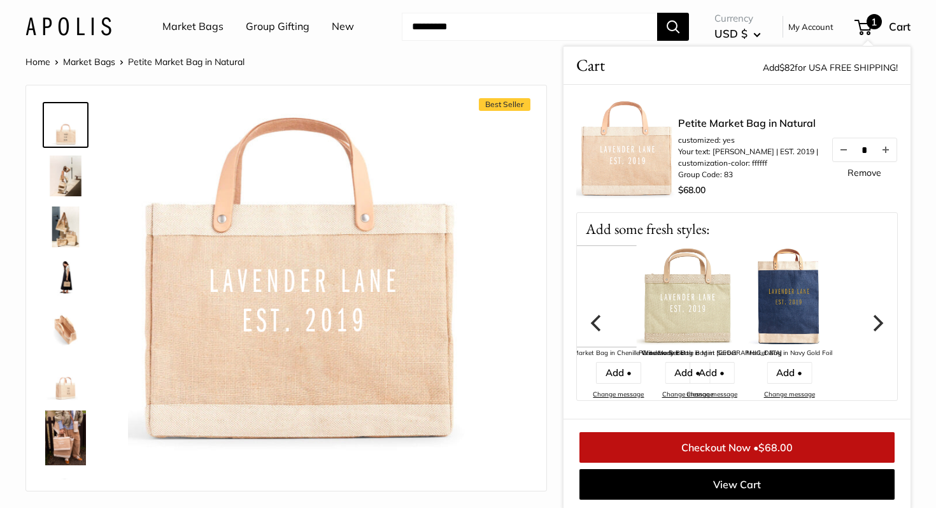
click at [875, 325] on icon "Next" at bounding box center [877, 322] width 17 height 17
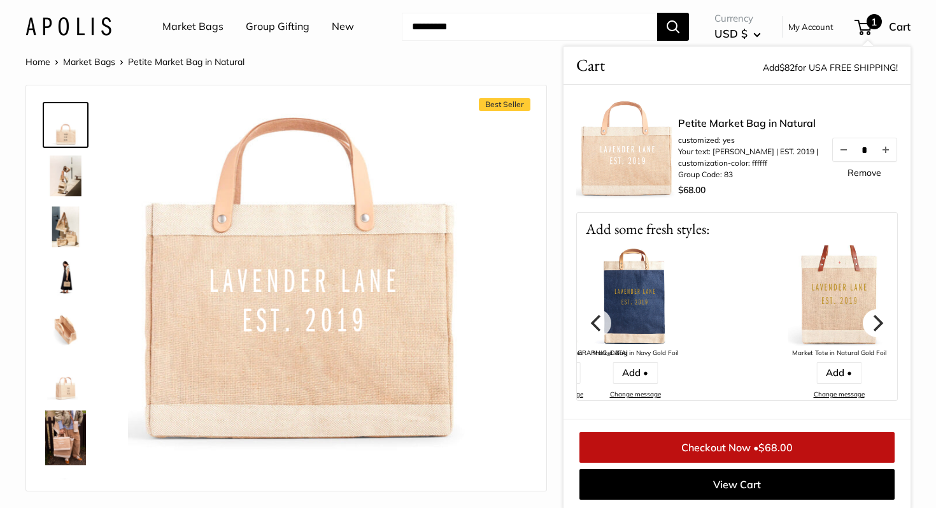
click at [875, 325] on icon "Next" at bounding box center [877, 322] width 17 height 17
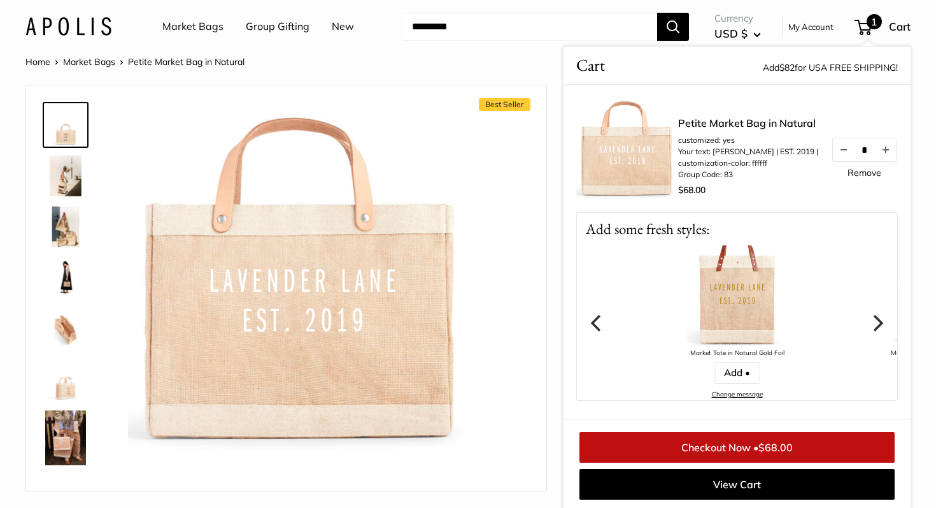
click at [875, 325] on icon "Next" at bounding box center [877, 322] width 17 height 17
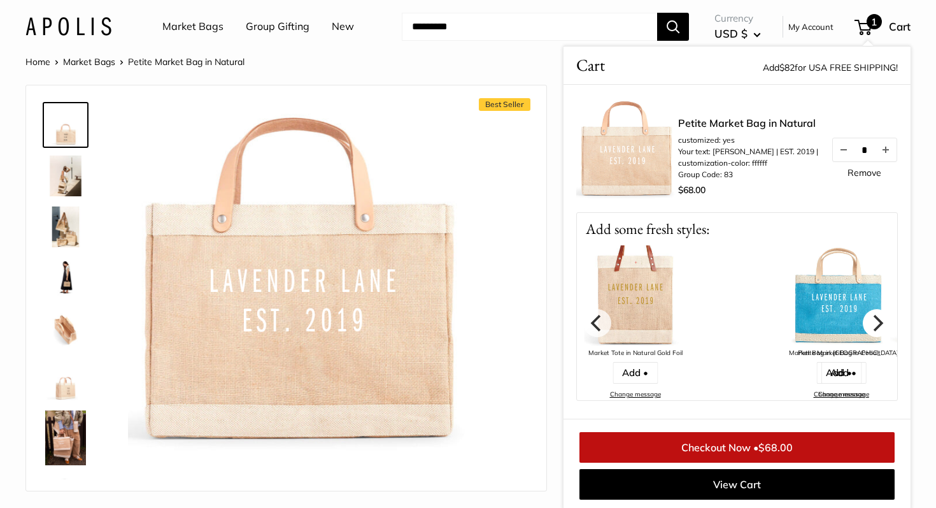
click at [875, 325] on icon "Next" at bounding box center [877, 322] width 17 height 17
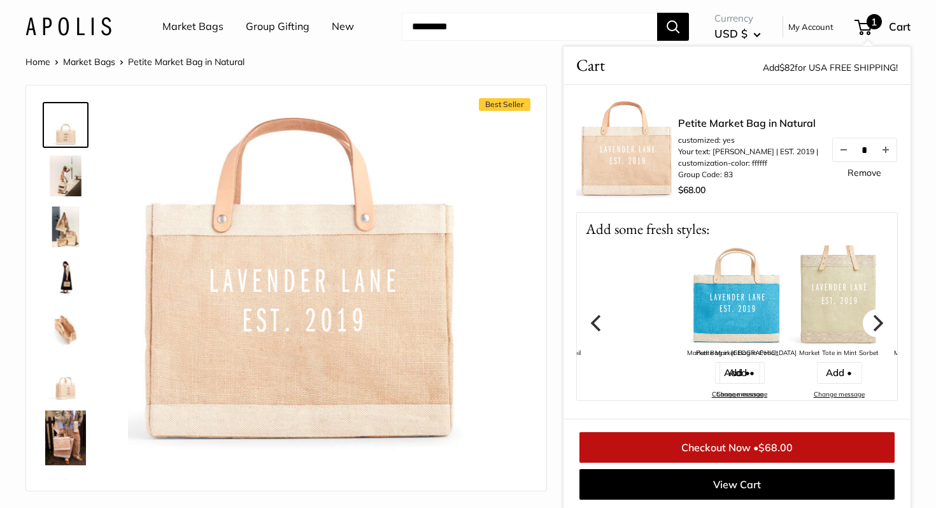
click at [878, 327] on icon "Next" at bounding box center [879, 322] width 10 height 17
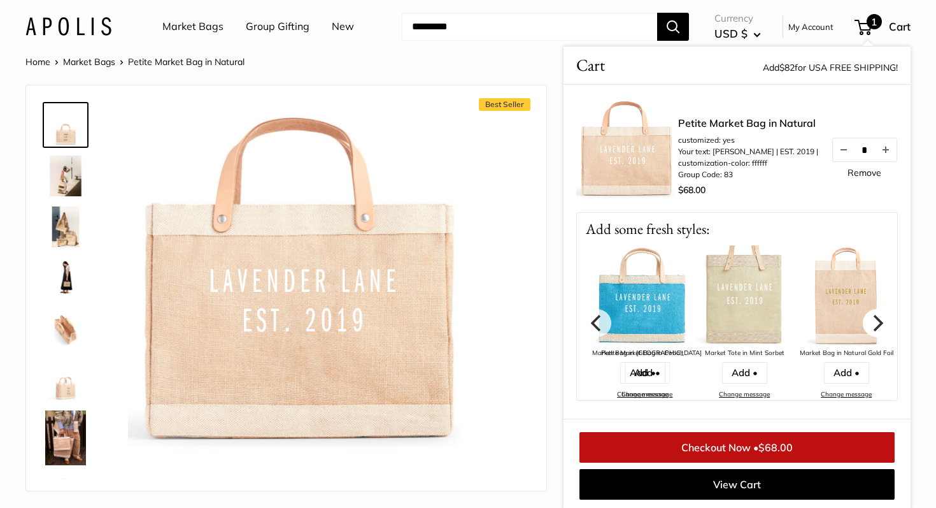
click at [877, 327] on icon "Next" at bounding box center [879, 322] width 10 height 17
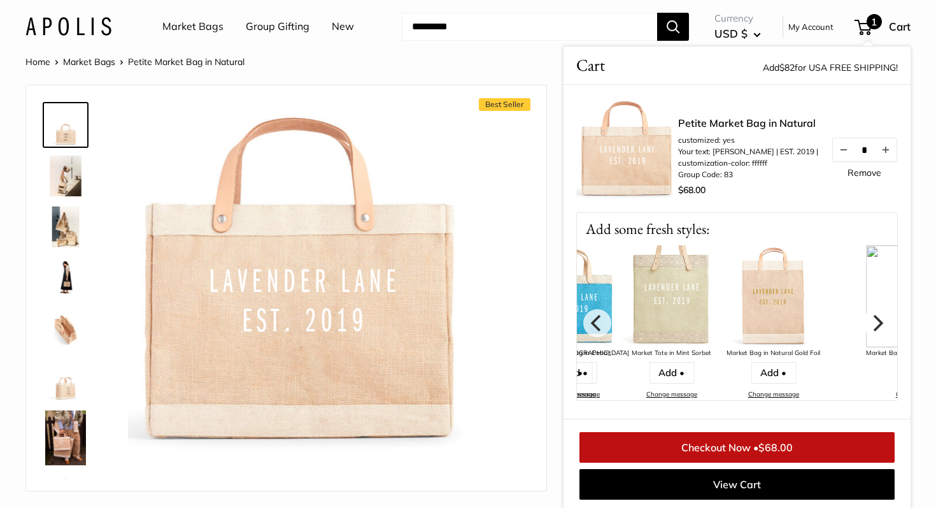
click at [877, 327] on icon "Next" at bounding box center [879, 322] width 10 height 17
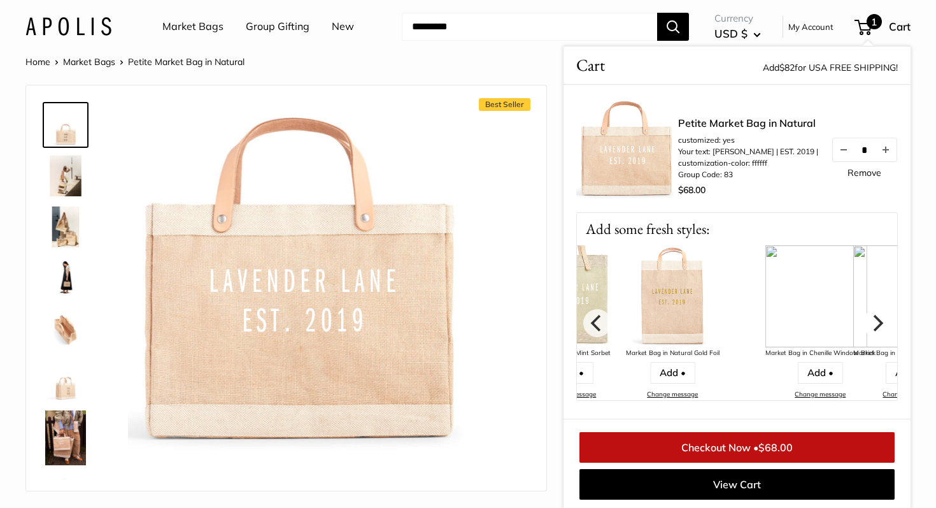
click at [877, 327] on icon "Next" at bounding box center [879, 322] width 10 height 17
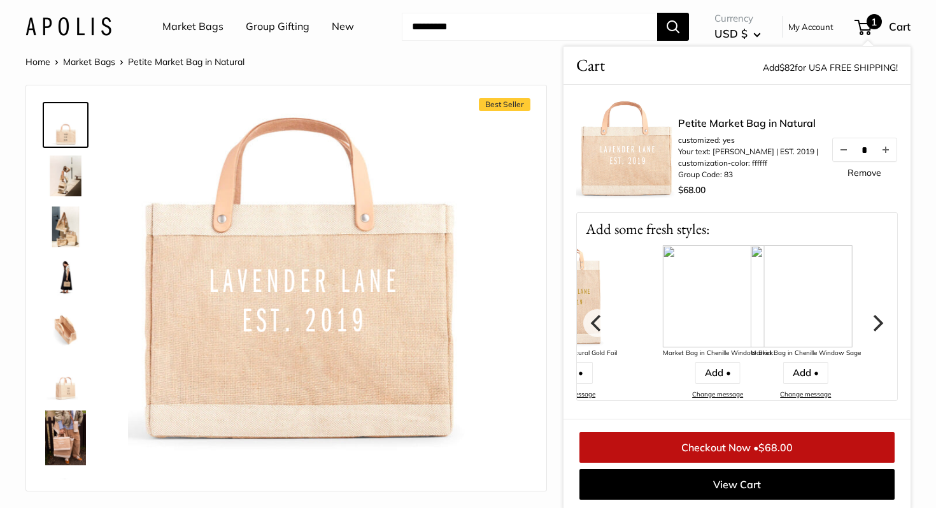
click at [877, 327] on icon "Next" at bounding box center [879, 322] width 10 height 17
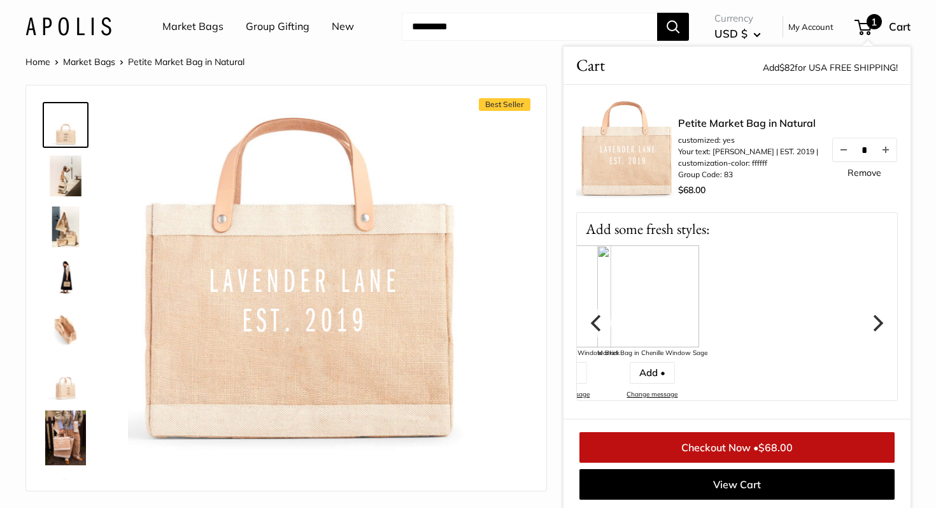
click at [877, 327] on icon "Next" at bounding box center [879, 322] width 10 height 17
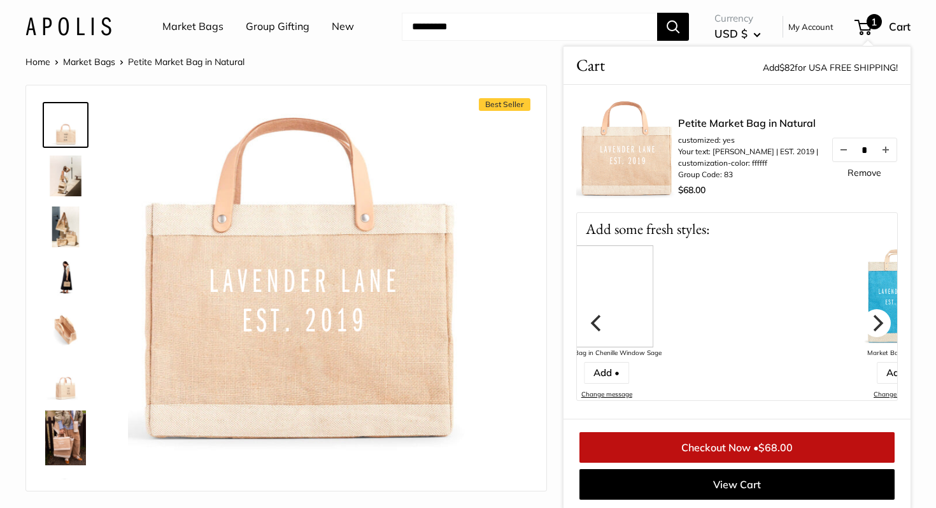
click at [877, 327] on icon "Next" at bounding box center [879, 322] width 10 height 17
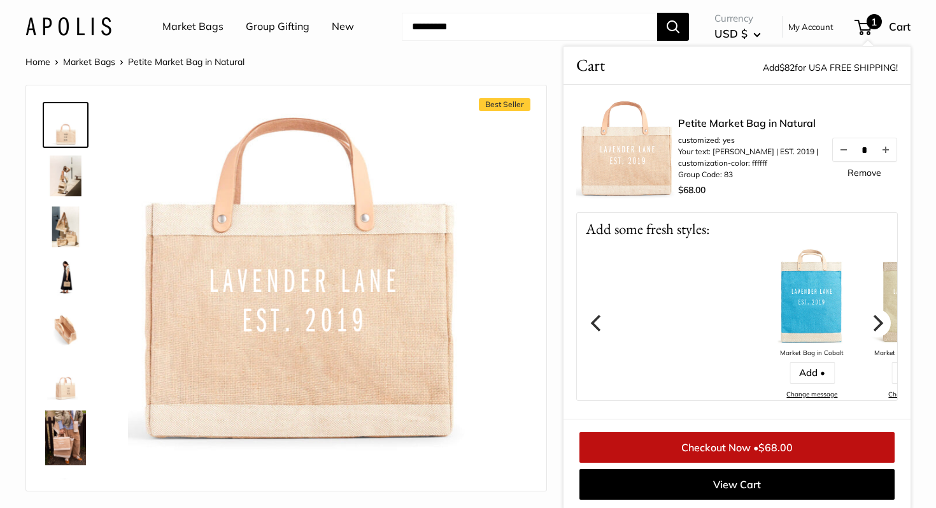
click at [877, 327] on icon "Next" at bounding box center [879, 322] width 10 height 17
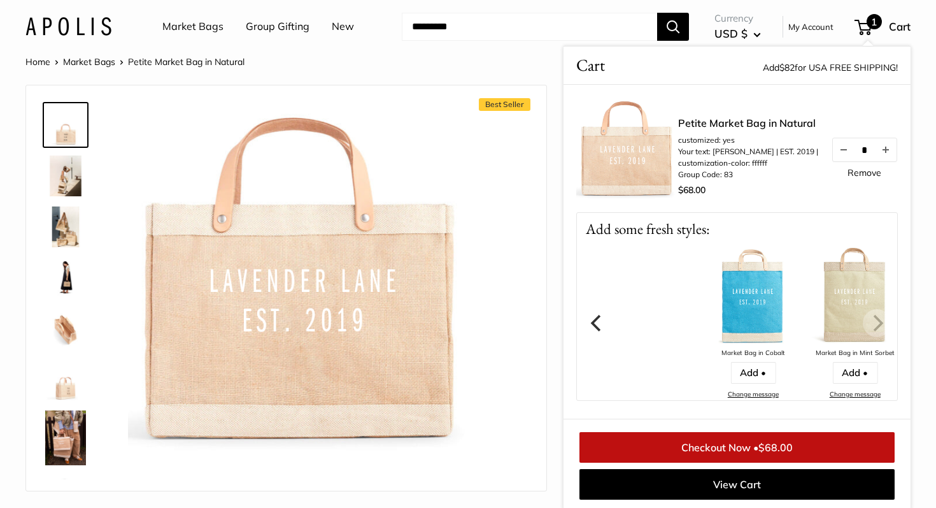
click at [877, 327] on img at bounding box center [855, 296] width 102 height 102
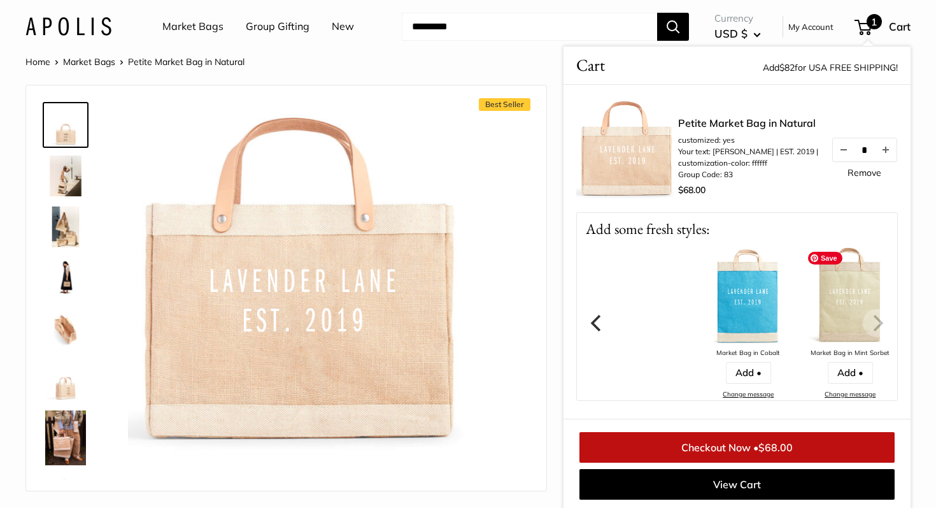
click at [877, 327] on img at bounding box center [850, 296] width 102 height 102
click at [878, 327] on img at bounding box center [848, 296] width 102 height 102
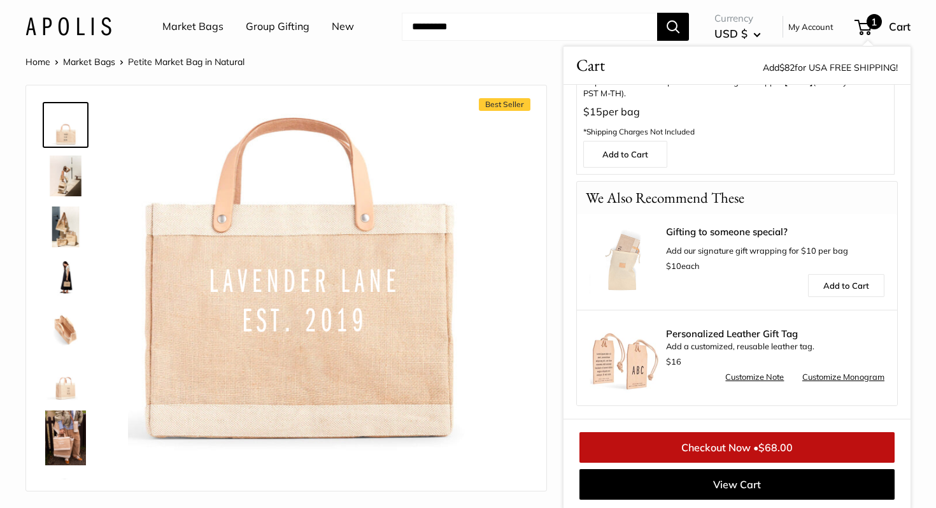
scroll to position [1, 0]
click at [64, 432] on img at bounding box center [65, 436] width 41 height 55
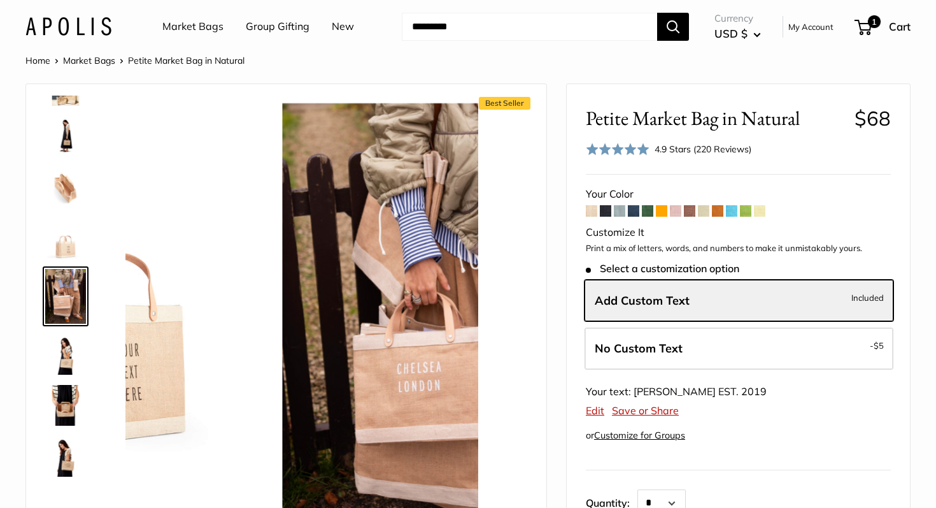
scroll to position [148, 0]
